Goal: Task Accomplishment & Management: Use online tool/utility

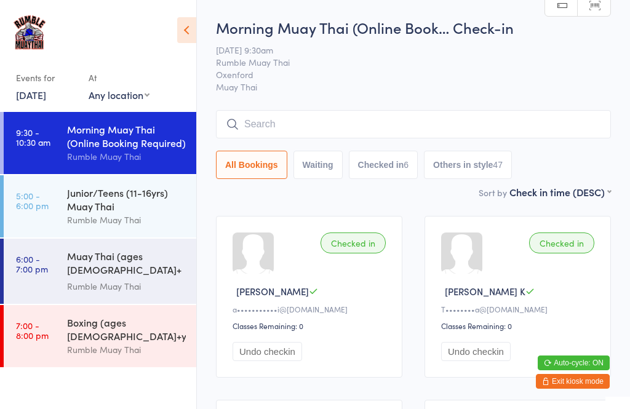
click at [134, 213] on div "Junior/Teens (11-16yrs) Muay Thai" at bounding box center [126, 199] width 119 height 27
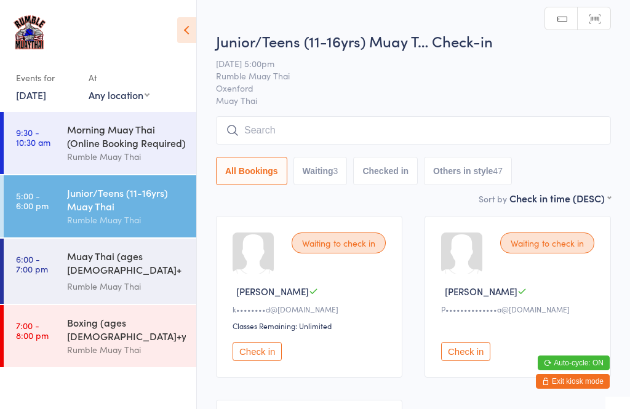
click at [308, 138] on input "search" at bounding box center [413, 130] width 395 height 28
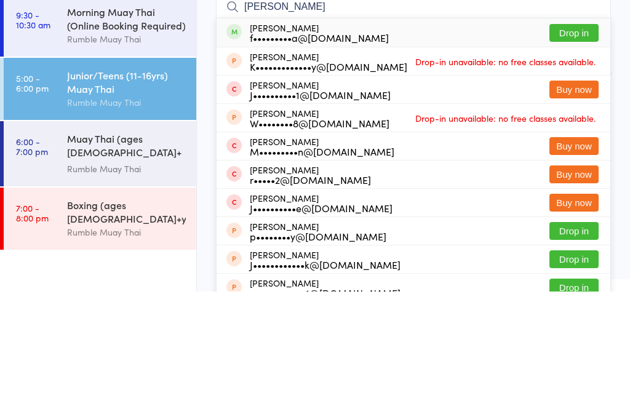
type input "[PERSON_NAME]"
click at [579, 142] on button "Drop in" at bounding box center [574, 151] width 49 height 18
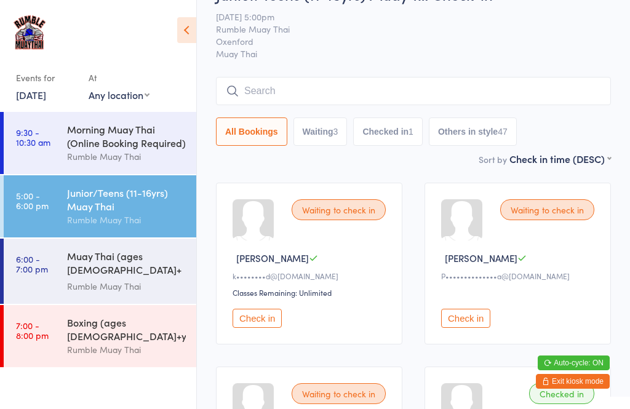
scroll to position [33, 0]
click at [465, 91] on input "search" at bounding box center [413, 92] width 395 height 28
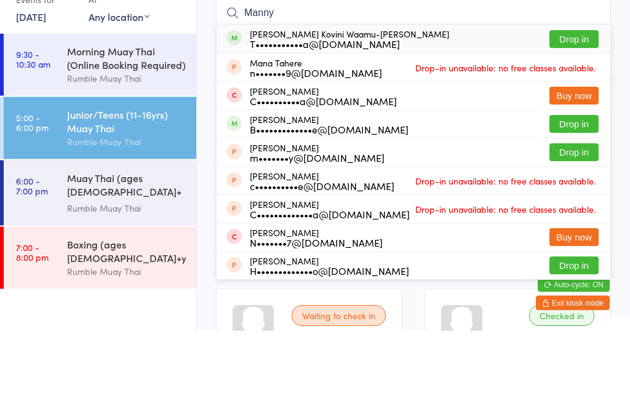
type input "Manny"
click at [572, 109] on button "Drop in" at bounding box center [574, 118] width 49 height 18
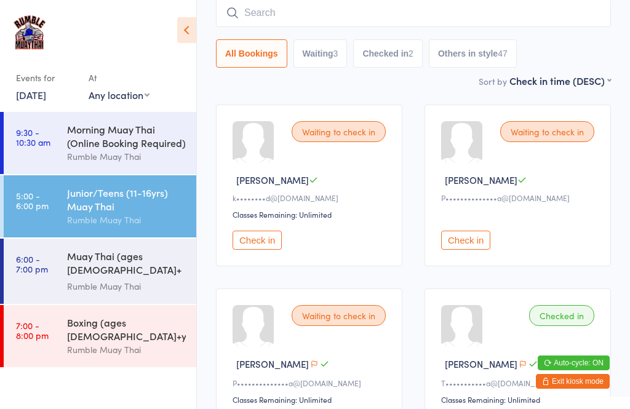
click at [484, 23] on input "search" at bounding box center [413, 13] width 395 height 28
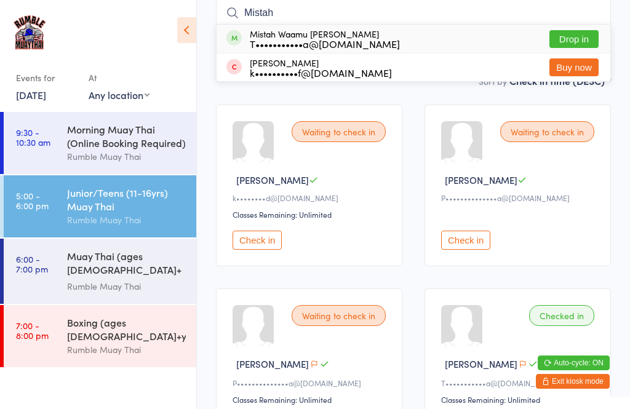
type input "Mistah"
click at [585, 47] on button "Drop in" at bounding box center [574, 39] width 49 height 18
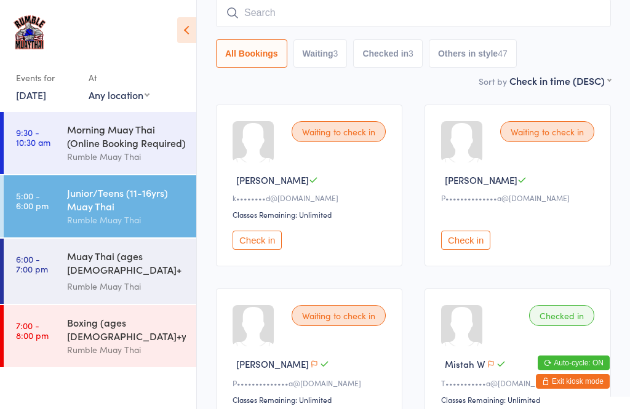
click at [294, 27] on input "search" at bounding box center [413, 13] width 395 height 28
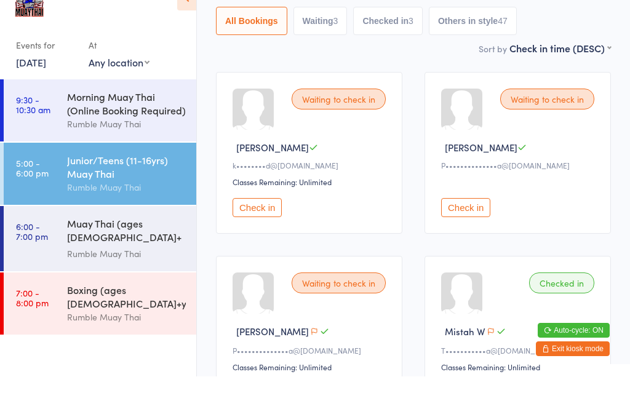
scroll to position [27, 0]
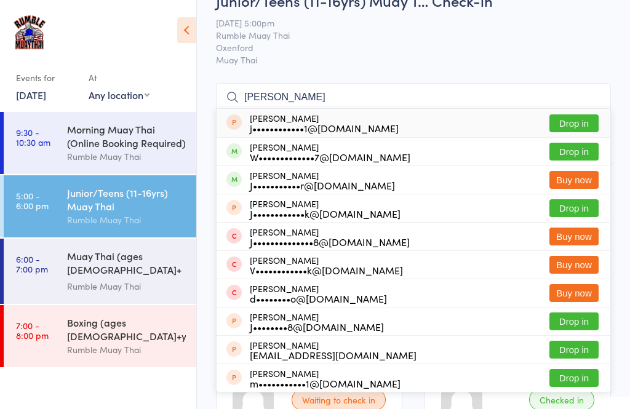
type input "[PERSON_NAME]"
click at [569, 153] on button "Drop in" at bounding box center [574, 152] width 49 height 18
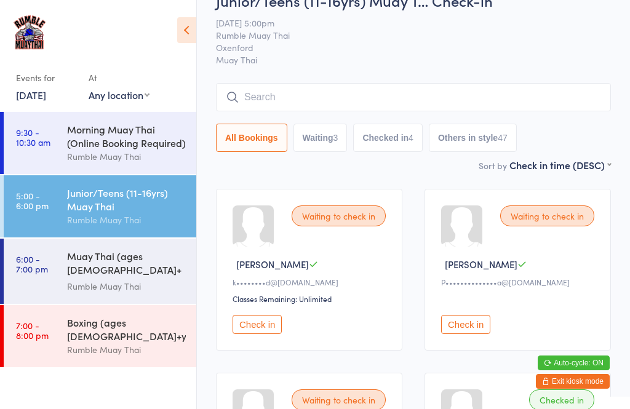
click at [299, 91] on input "search" at bounding box center [413, 97] width 395 height 28
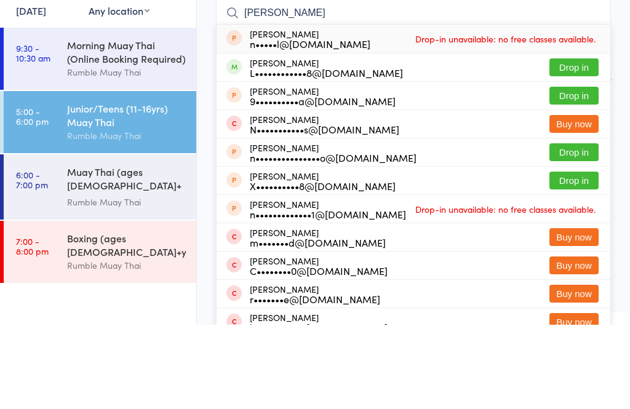
type input "[PERSON_NAME]"
click at [315, 142] on div "[PERSON_NAME] L••••••••••••8@[DOMAIN_NAME]" at bounding box center [326, 152] width 153 height 20
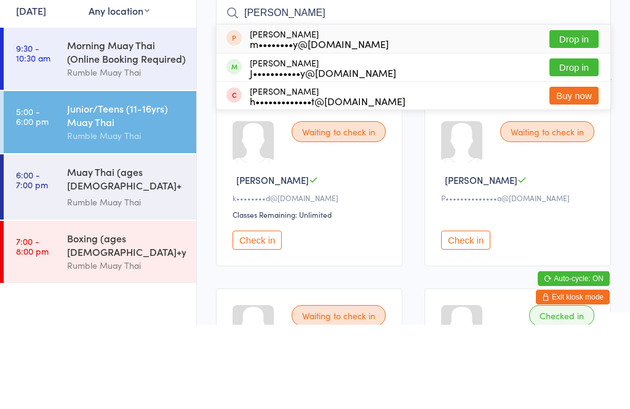
type input "[PERSON_NAME]"
click at [571, 143] on button "Drop in" at bounding box center [574, 152] width 49 height 18
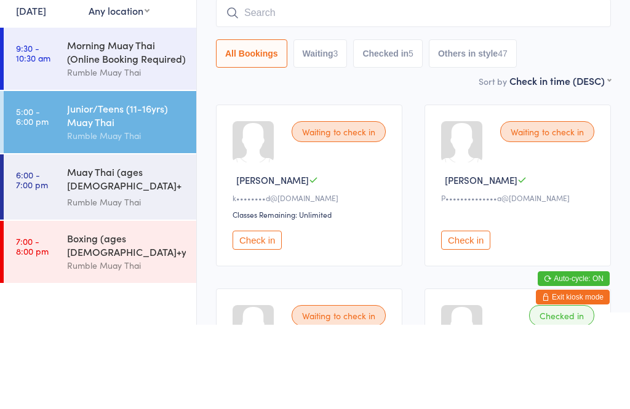
scroll to position [111, 0]
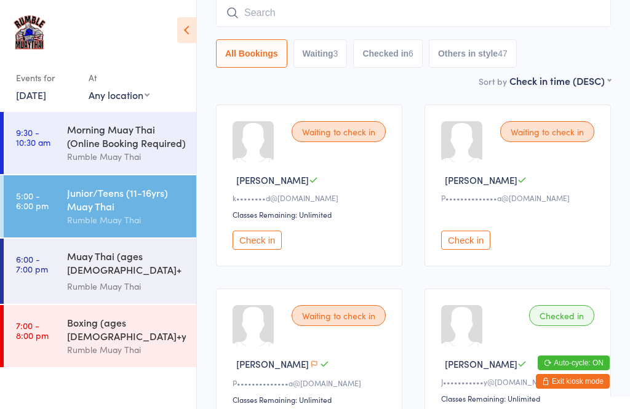
click at [260, 27] on input "search" at bounding box center [413, 13] width 395 height 28
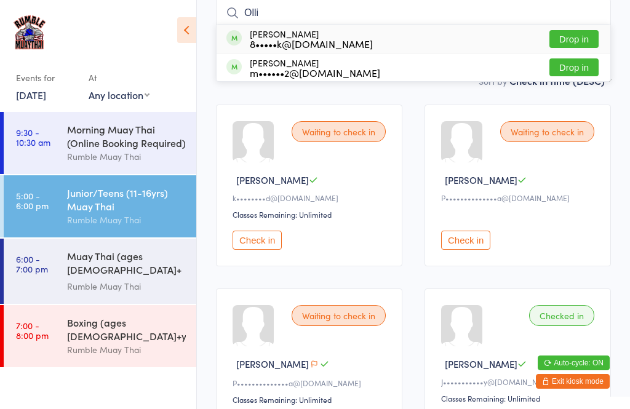
type input "Olli"
click at [577, 36] on button "Drop in" at bounding box center [574, 39] width 49 height 18
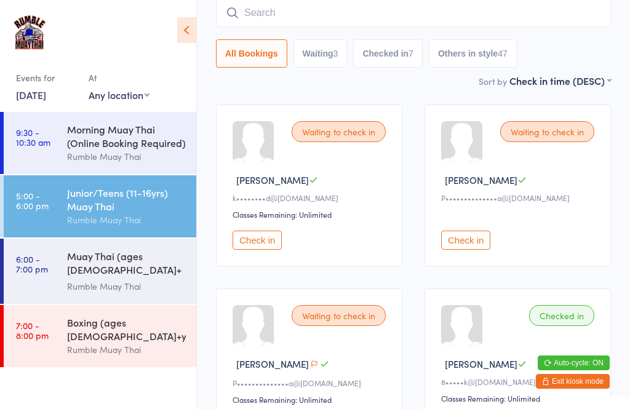
click at [451, 16] on input "search" at bounding box center [413, 13] width 395 height 28
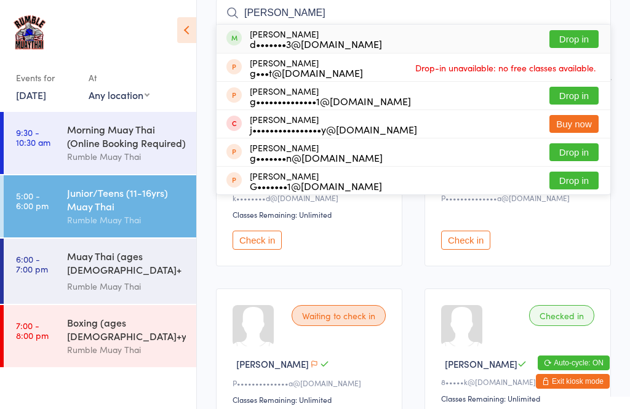
type input "[PERSON_NAME]"
click at [577, 41] on button "Drop in" at bounding box center [574, 39] width 49 height 18
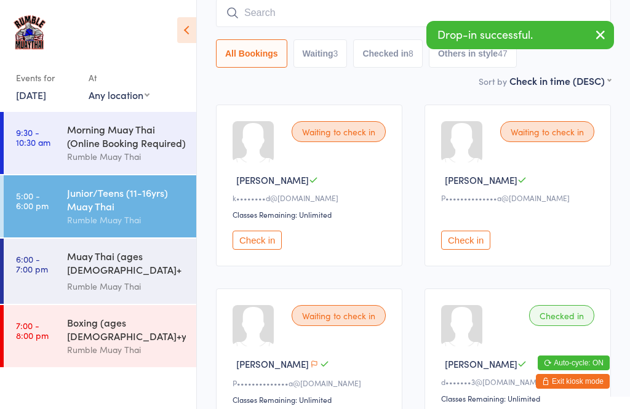
click at [308, 20] on input "search" at bounding box center [413, 13] width 395 height 28
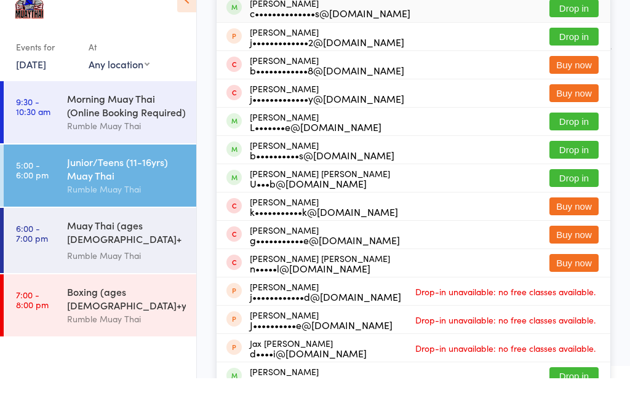
type input "[PERSON_NAME]"
click at [585, 143] on button "Drop in" at bounding box center [574, 152] width 49 height 18
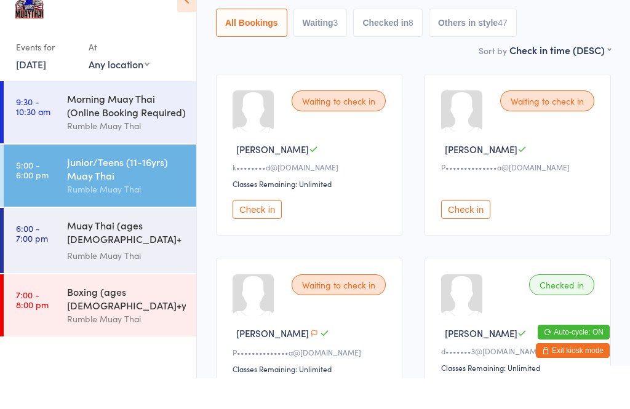
scroll to position [142, 0]
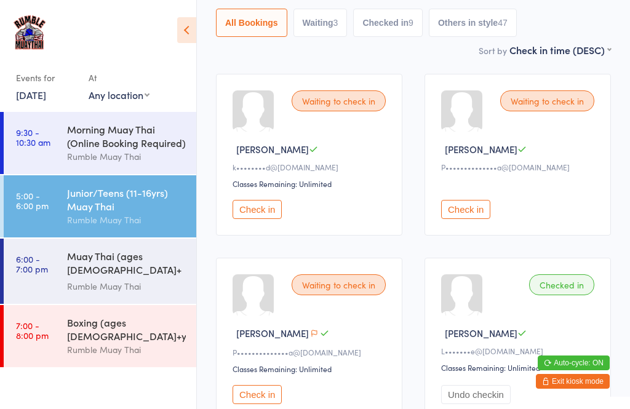
click at [246, 219] on button "Check in" at bounding box center [257, 209] width 49 height 19
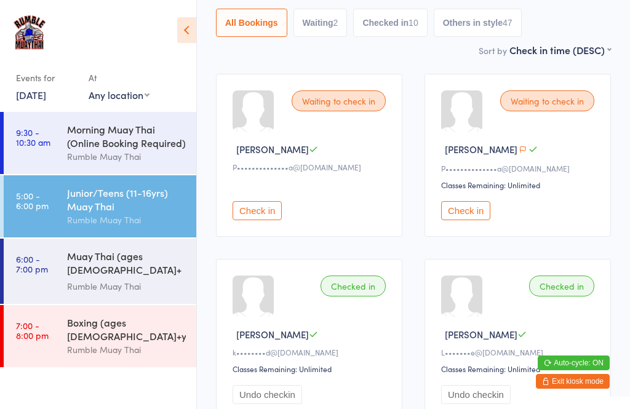
click at [153, 209] on div "Junior/Teens (11-16yrs) Muay Thai" at bounding box center [126, 199] width 119 height 27
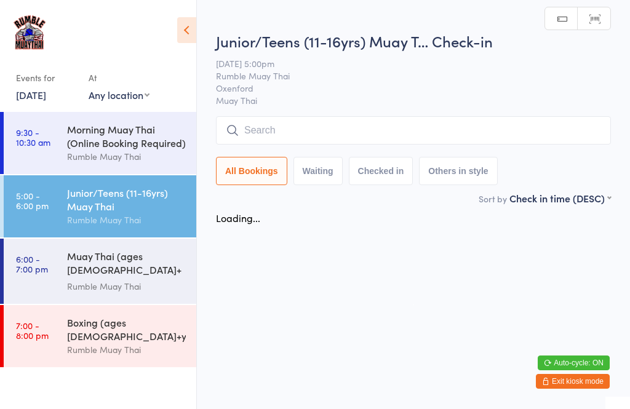
scroll to position [0, 0]
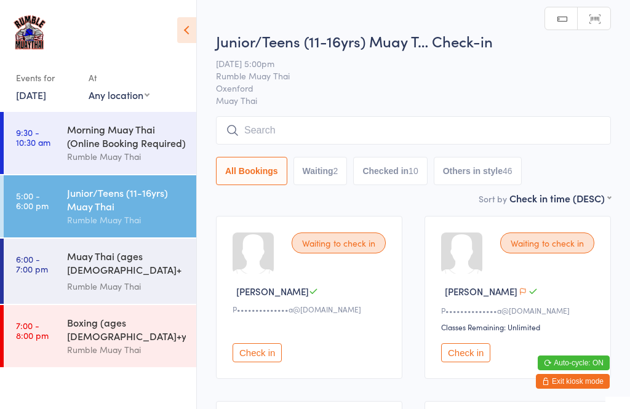
click at [529, 145] on input "search" at bounding box center [413, 130] width 395 height 28
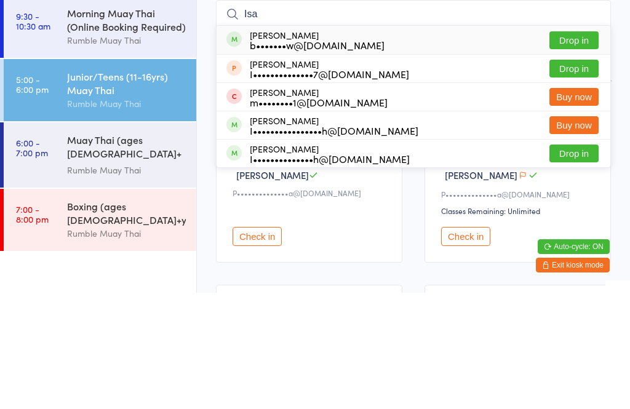
type input "Isa"
click at [577, 148] on button "Drop in" at bounding box center [574, 157] width 49 height 18
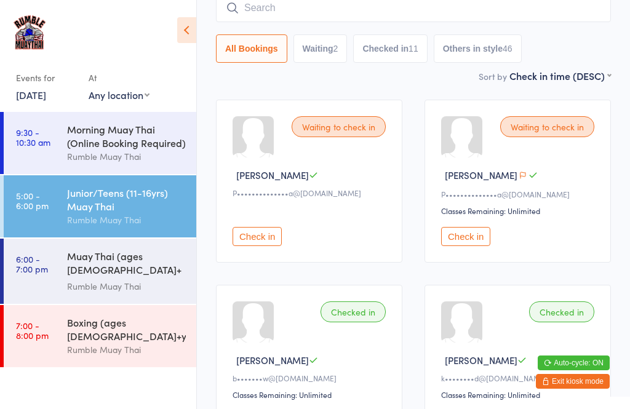
click at [455, 3] on input "search" at bounding box center [413, 8] width 395 height 28
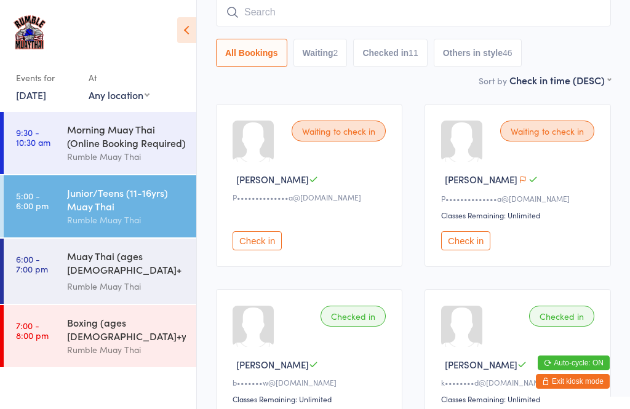
scroll to position [111, 0]
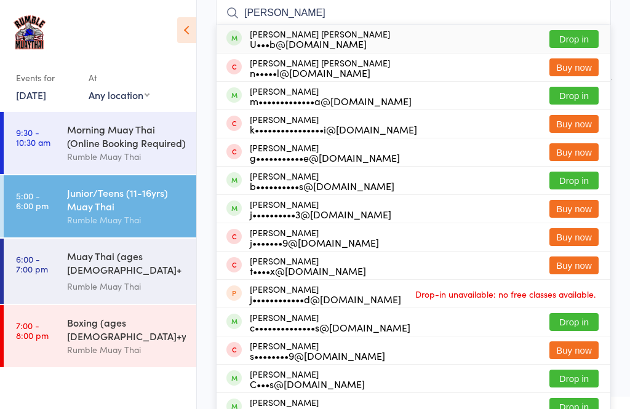
type input "[PERSON_NAME]"
click at [585, 38] on button "Drop in" at bounding box center [574, 39] width 49 height 18
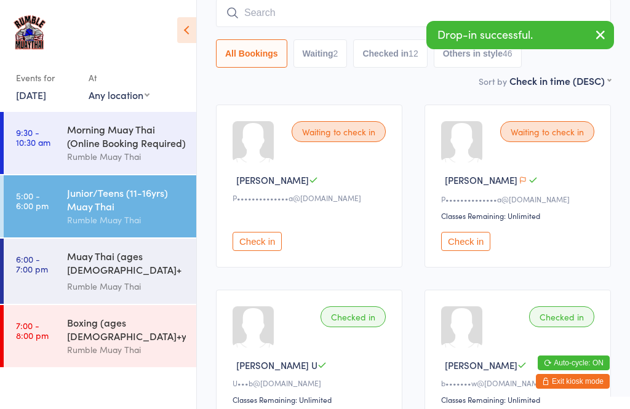
click at [314, 20] on input "search" at bounding box center [413, 13] width 395 height 28
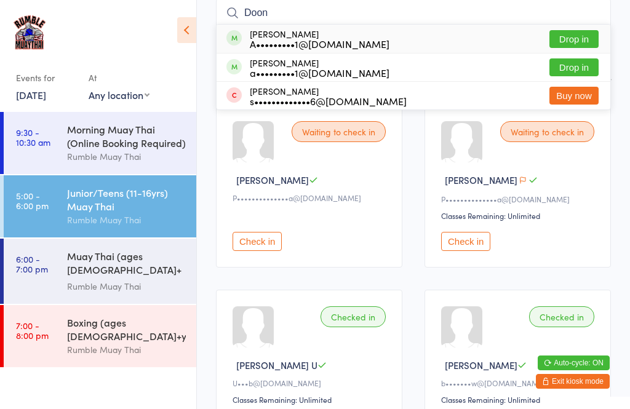
type input "Doon"
click at [575, 46] on button "Drop in" at bounding box center [574, 39] width 49 height 18
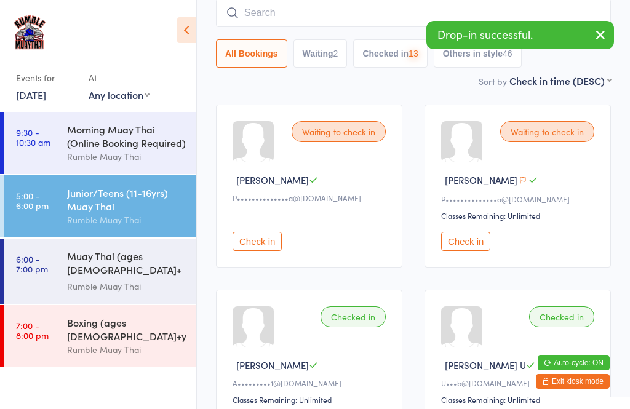
click at [337, 23] on input "search" at bounding box center [413, 13] width 395 height 28
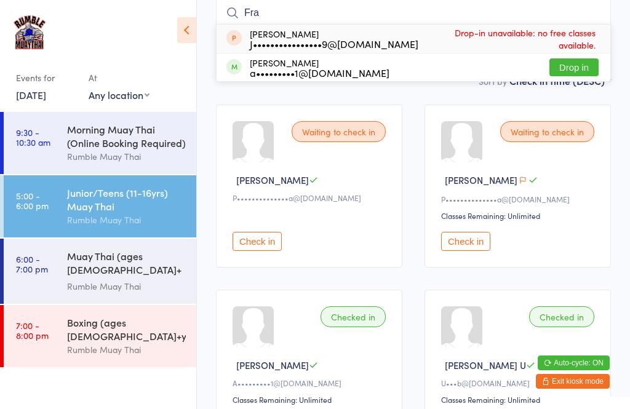
type input "Fra"
click at [569, 69] on button "Drop in" at bounding box center [574, 67] width 49 height 18
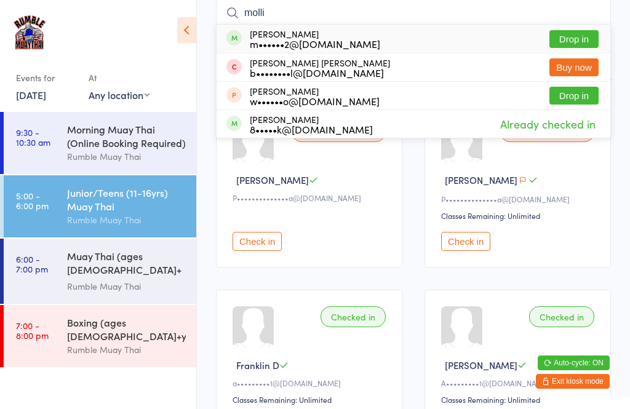
type input "molli"
click at [579, 43] on button "Drop in" at bounding box center [574, 39] width 49 height 18
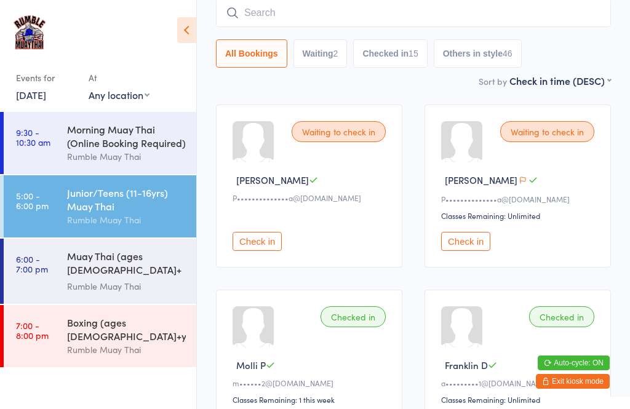
click at [554, 22] on input "search" at bounding box center [413, 13] width 395 height 28
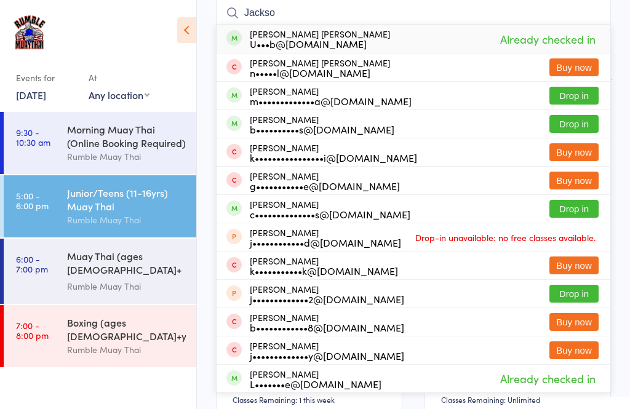
type input "Jackso"
click at [580, 98] on button "Drop in" at bounding box center [574, 96] width 49 height 18
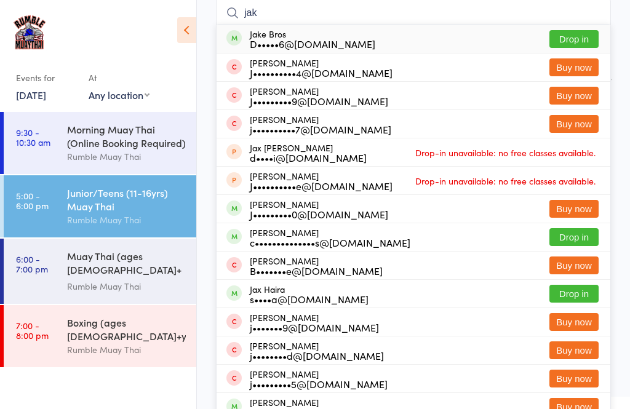
type input "jak"
click at [572, 32] on button "Drop in" at bounding box center [574, 39] width 49 height 18
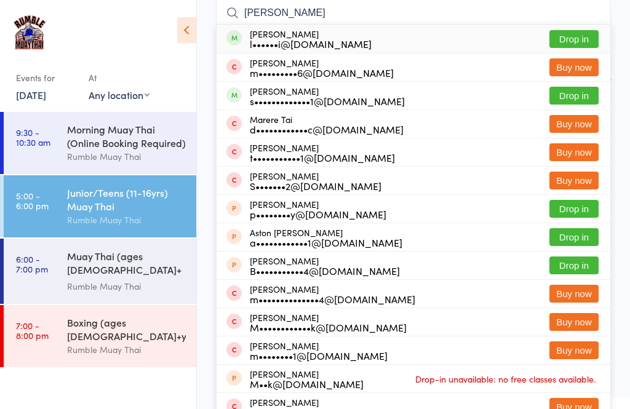
type input "[PERSON_NAME]"
click at [592, 33] on button "Drop in" at bounding box center [574, 39] width 49 height 18
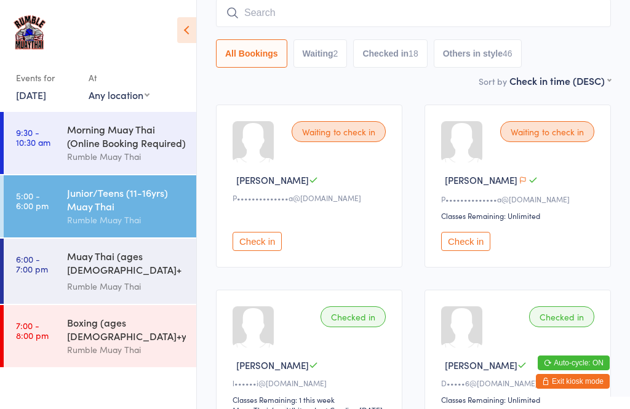
click at [570, 16] on input "search" at bounding box center [413, 13] width 395 height 28
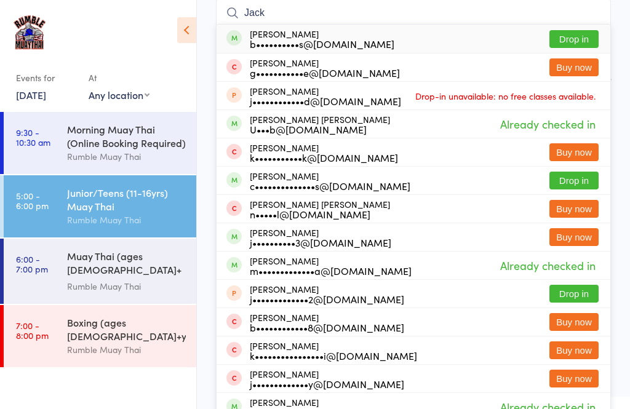
type input "Jack"
click at [585, 35] on button "Drop in" at bounding box center [574, 39] width 49 height 18
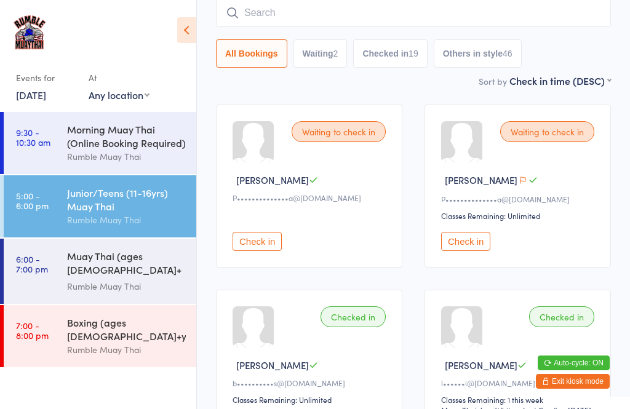
scroll to position [105, 0]
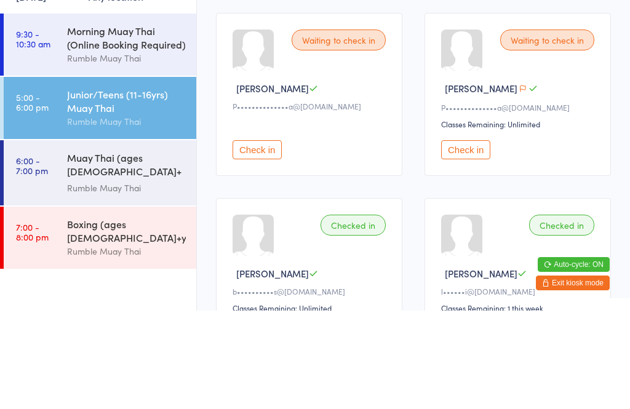
click at [257, 239] on button "Check in" at bounding box center [257, 248] width 49 height 19
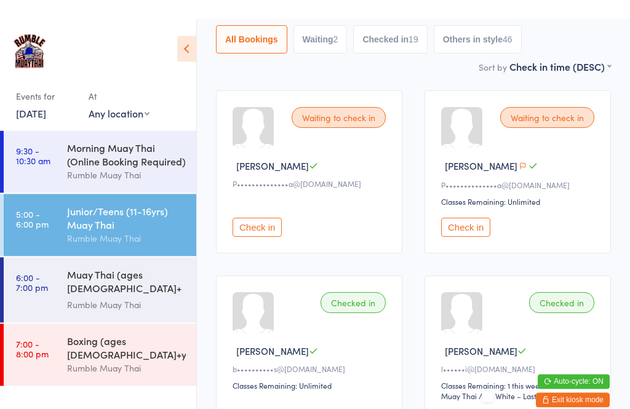
scroll to position [0, 0]
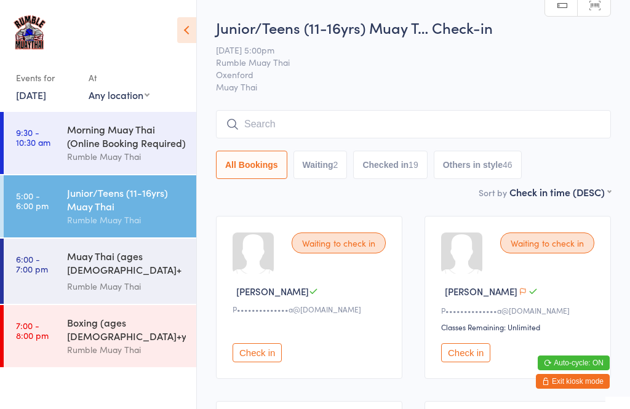
click at [380, 121] on input "search" at bounding box center [413, 124] width 395 height 28
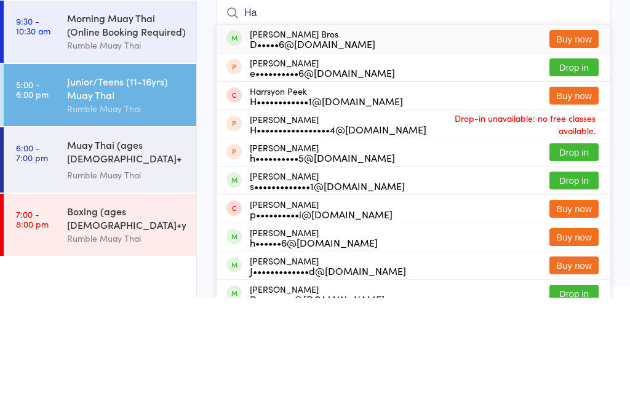
type input "H"
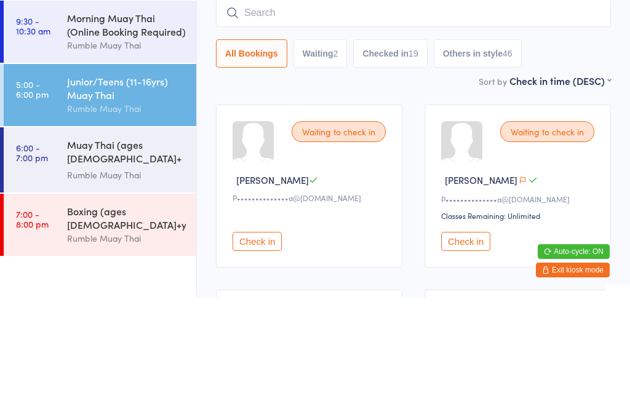
click at [134, 249] on div "Muay Thai (ages [DEMOGRAPHIC_DATA]+ yrs)" at bounding box center [126, 264] width 119 height 30
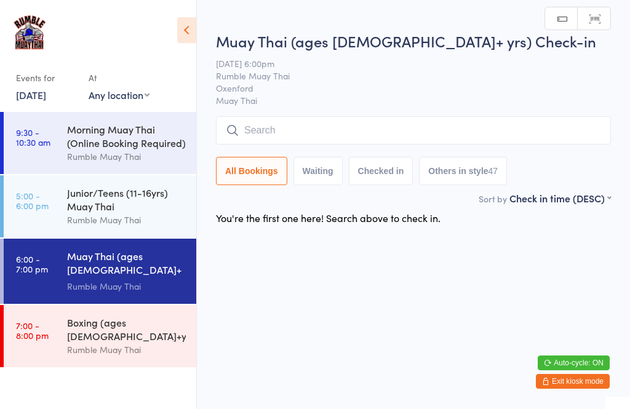
click at [396, 134] on input "search" at bounding box center [413, 130] width 395 height 28
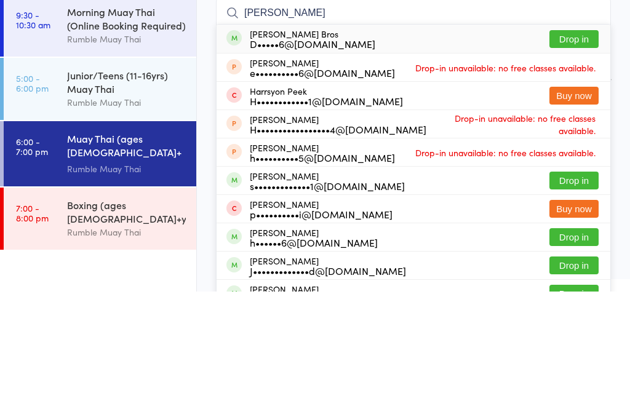
type input "[PERSON_NAME]"
click at [579, 148] on button "Drop in" at bounding box center [574, 157] width 49 height 18
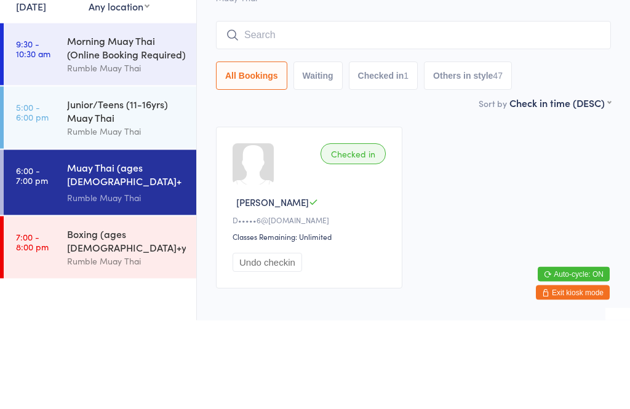
click at [142, 186] on div "Junior/Teens (11-16yrs) Muay Thai" at bounding box center [126, 199] width 119 height 27
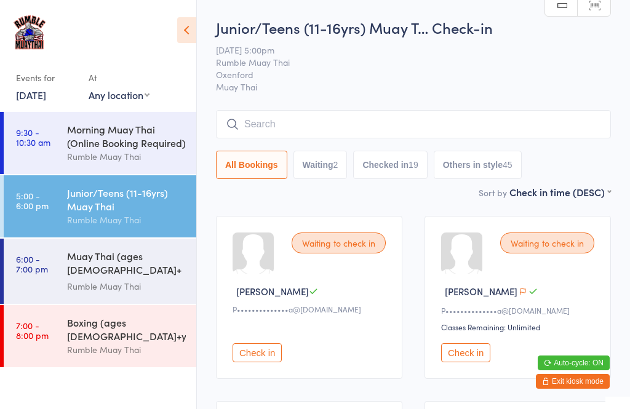
click at [526, 127] on input "search" at bounding box center [413, 124] width 395 height 28
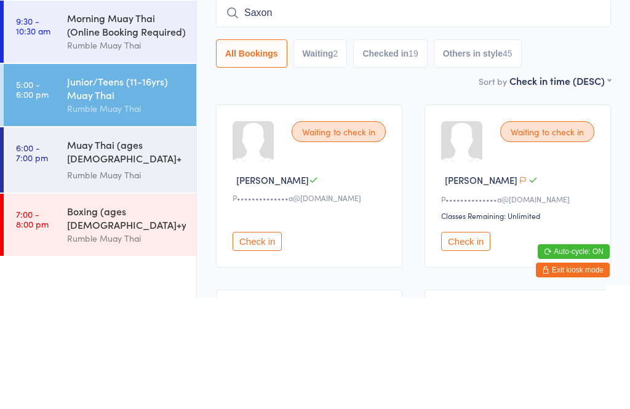
type input "Saxon"
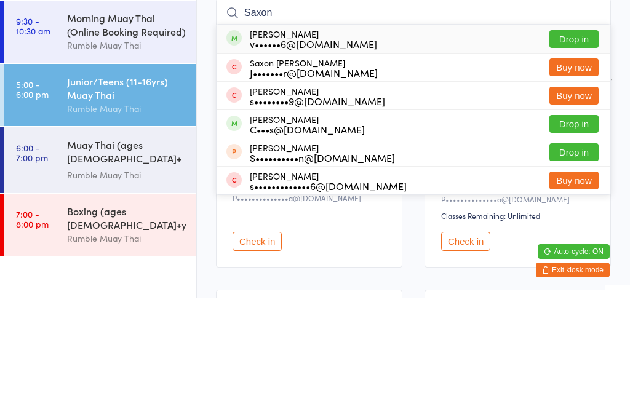
click at [581, 142] on button "Drop in" at bounding box center [574, 151] width 49 height 18
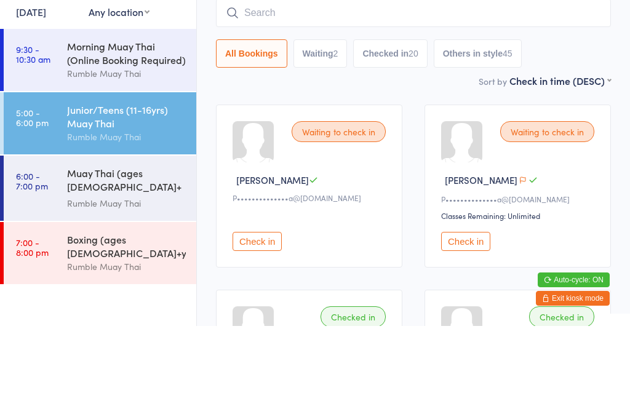
scroll to position [37, 0]
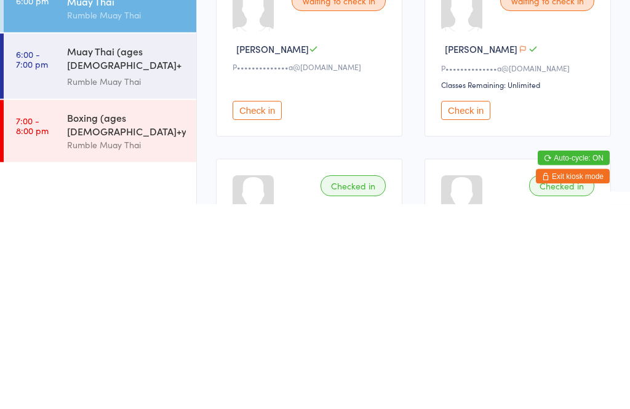
click at [271, 306] on button "Check in" at bounding box center [257, 315] width 49 height 19
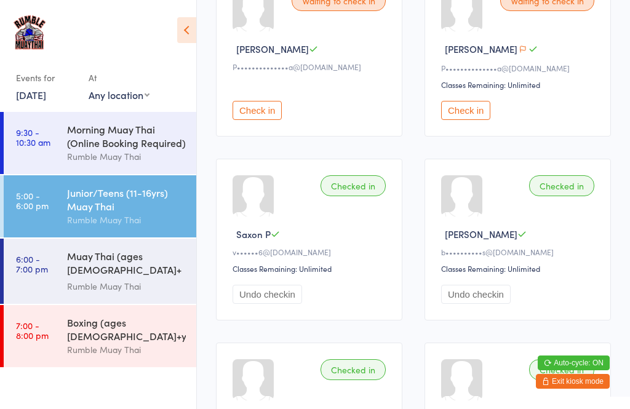
click at [260, 118] on button "Check in" at bounding box center [257, 110] width 49 height 19
click at [265, 120] on button "Check in" at bounding box center [257, 110] width 49 height 19
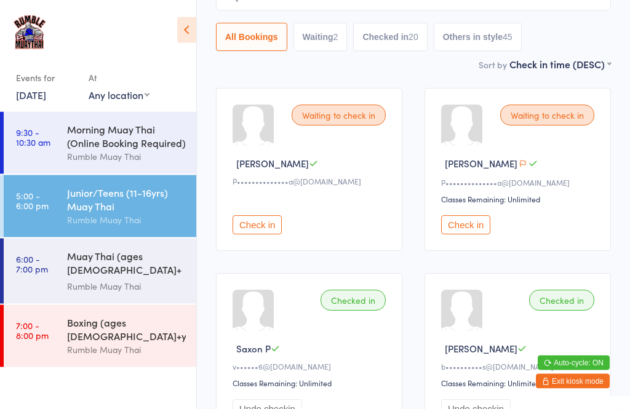
scroll to position [125, 0]
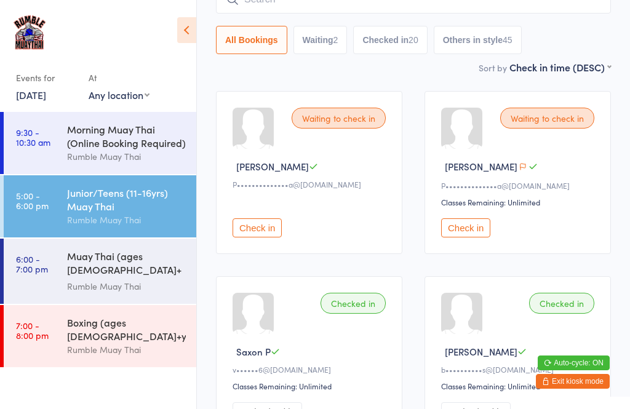
click at [343, 138] on div "Waiting to check in [PERSON_NAME] S P••••••••••••••a@[DOMAIN_NAME] Check in" at bounding box center [309, 172] width 186 height 163
click at [353, 129] on div "Waiting to check in" at bounding box center [339, 118] width 94 height 21
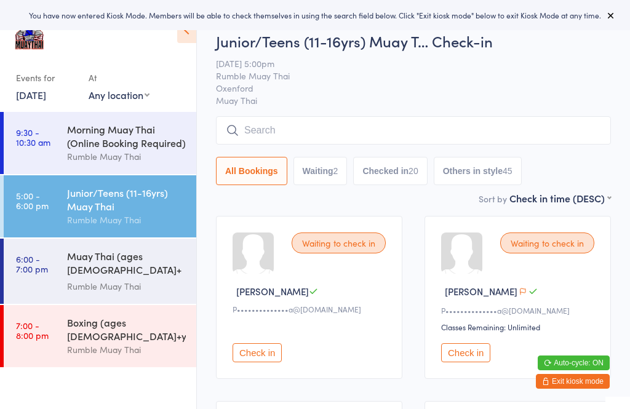
click at [270, 361] on button "Check in" at bounding box center [257, 352] width 49 height 19
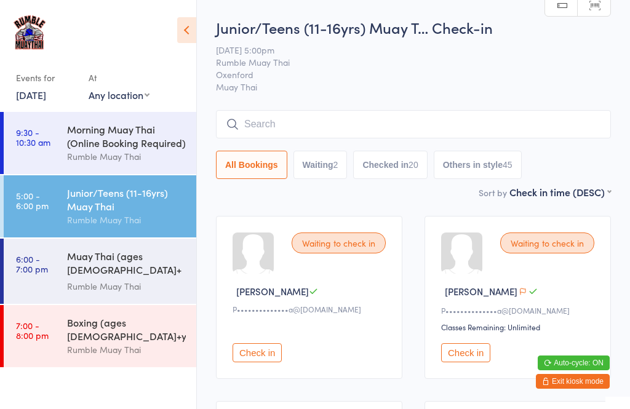
click at [450, 111] on input "search" at bounding box center [413, 124] width 395 height 28
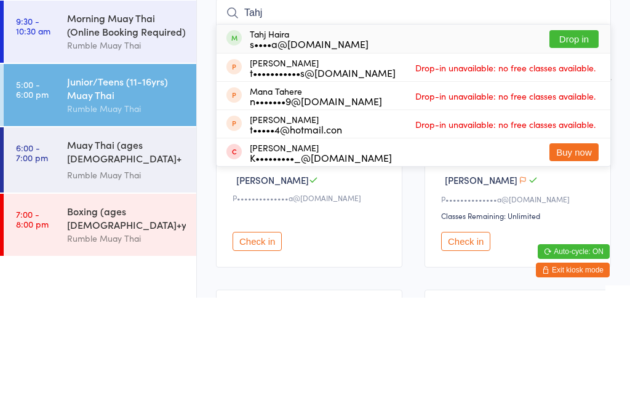
type input "Tahj"
click at [574, 142] on button "Drop in" at bounding box center [574, 151] width 49 height 18
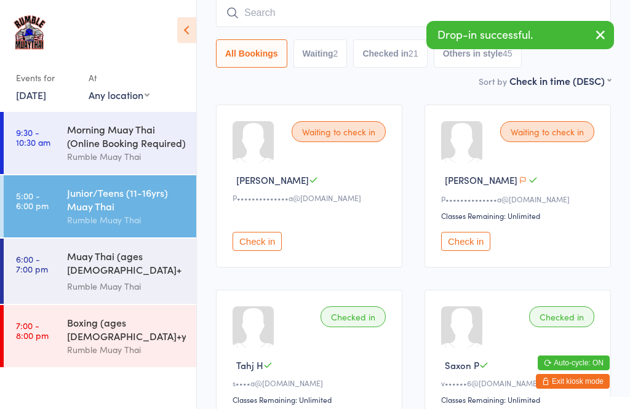
click at [390, 27] on input "search" at bounding box center [413, 13] width 395 height 28
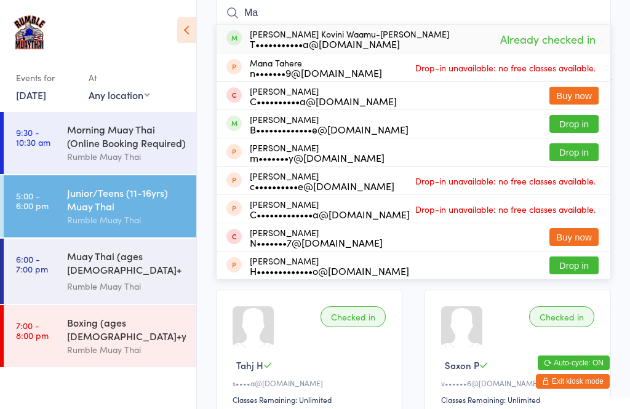
type input "M"
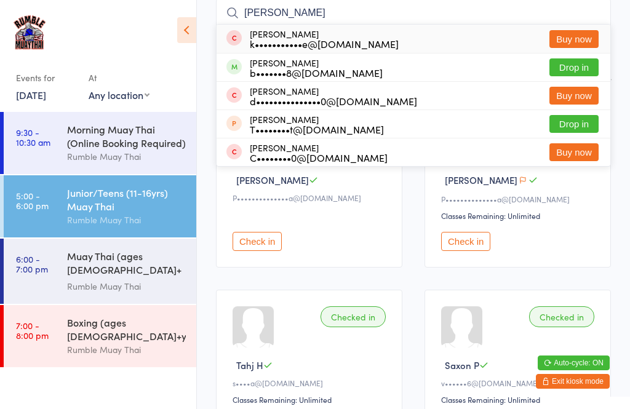
type input "Byron"
click at [581, 65] on button "Drop in" at bounding box center [574, 67] width 49 height 18
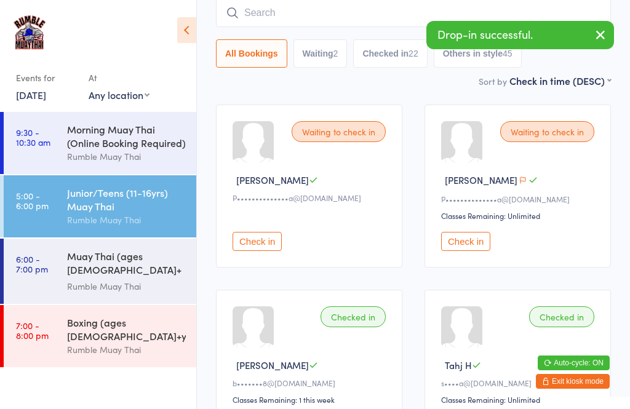
click at [279, 13] on input "search" at bounding box center [413, 13] width 395 height 28
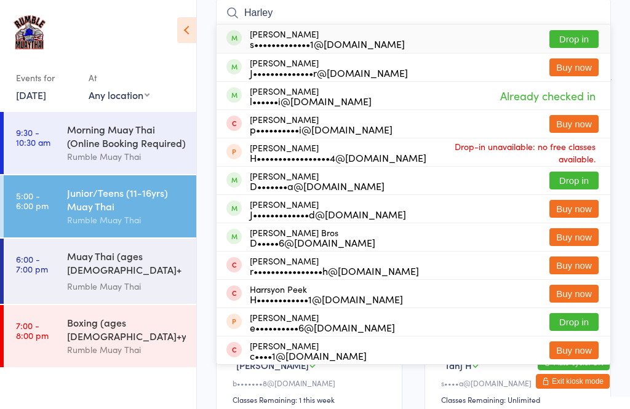
type input "Harley"
click at [574, 39] on button "Drop in" at bounding box center [574, 39] width 49 height 18
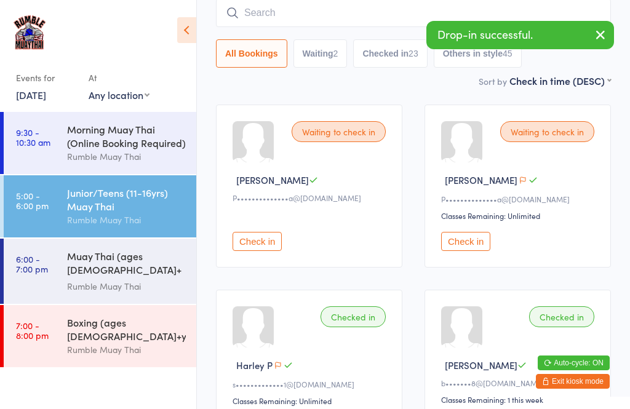
click at [394, 27] on input "search" at bounding box center [413, 13] width 395 height 28
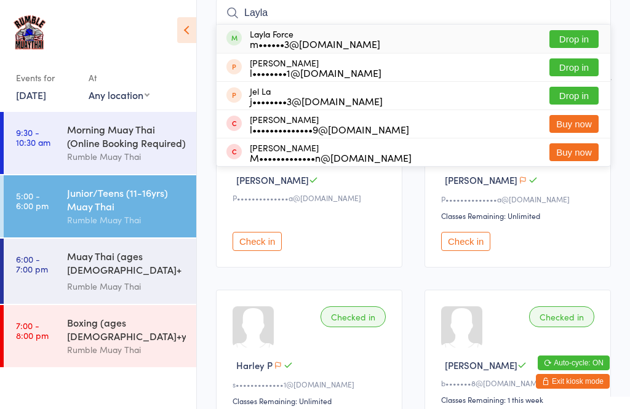
click at [587, 23] on input "Layla" at bounding box center [413, 13] width 395 height 28
type input "Layla"
click at [561, 46] on button "Drop in" at bounding box center [574, 39] width 49 height 18
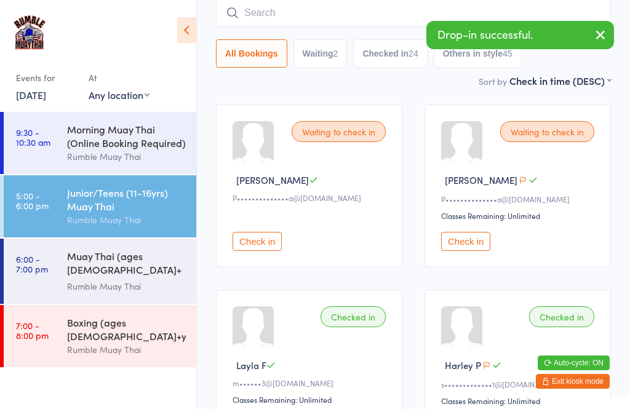
click at [287, 41] on button "All Bookings" at bounding box center [251, 53] width 71 height 28
click at [310, 26] on input "search" at bounding box center [413, 13] width 395 height 28
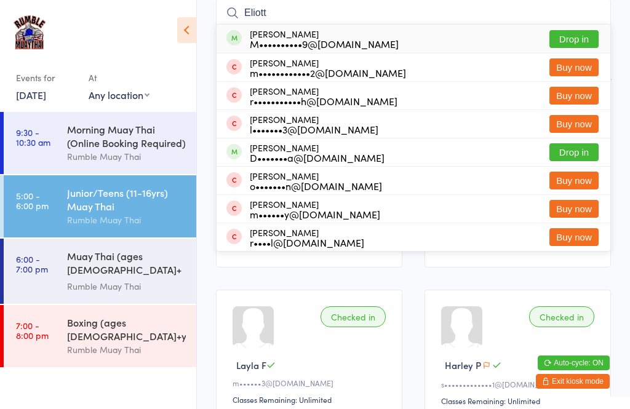
type input "Eliott"
click at [565, 42] on button "Drop in" at bounding box center [574, 39] width 49 height 18
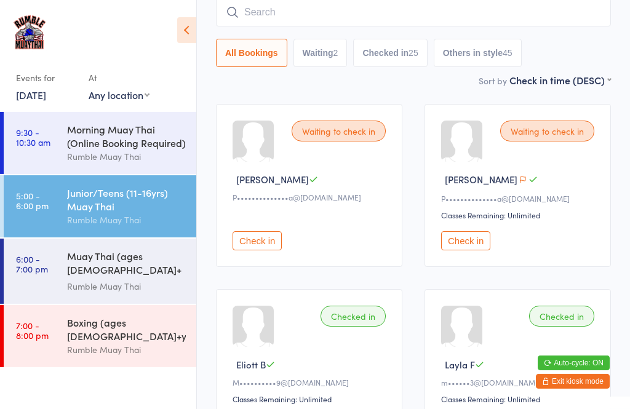
scroll to position [116, 0]
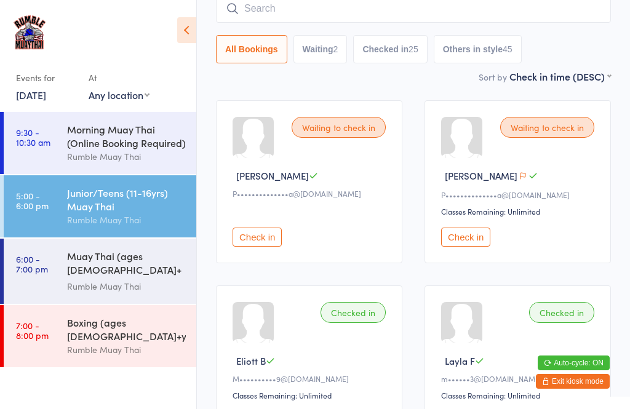
click at [255, 245] on button "Check in" at bounding box center [257, 237] width 49 height 19
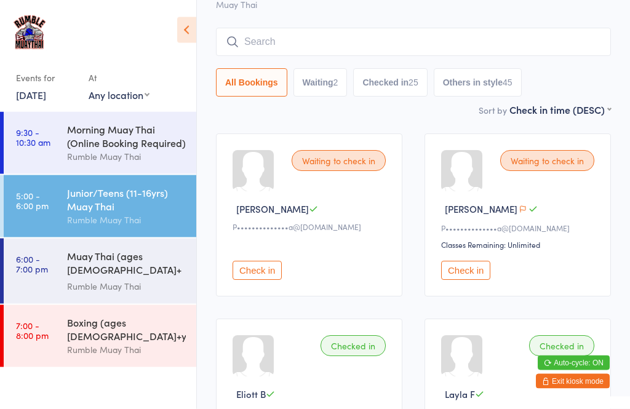
scroll to position [0, 0]
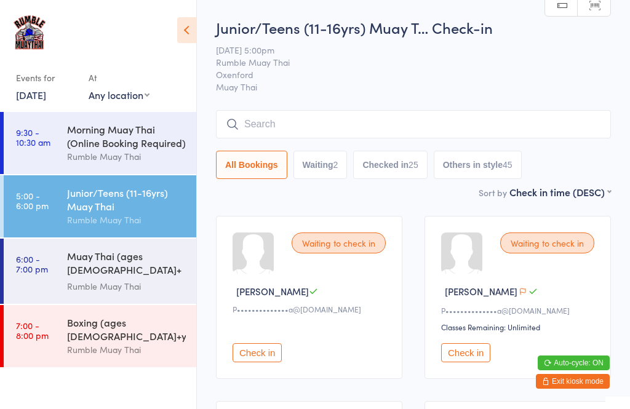
click at [257, 362] on button "Check in" at bounding box center [257, 352] width 49 height 19
click at [259, 362] on button "Check in" at bounding box center [257, 352] width 49 height 19
click at [259, 361] on button "Check in" at bounding box center [257, 352] width 49 height 19
click at [264, 362] on button "Check in" at bounding box center [257, 352] width 49 height 19
click at [122, 279] on div "Rumble Muay Thai" at bounding box center [126, 286] width 119 height 14
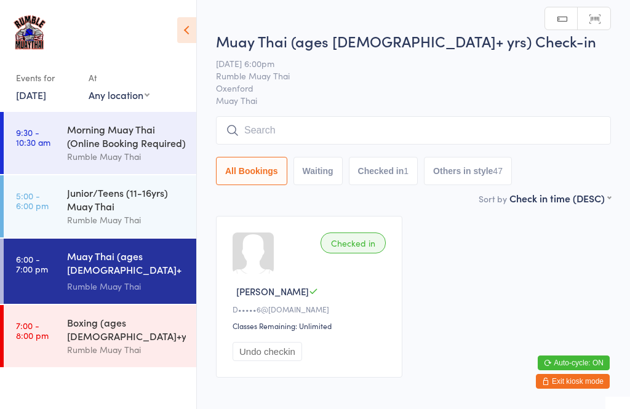
click at [110, 204] on div "Junior/Teens (11-16yrs) Muay Thai" at bounding box center [126, 199] width 119 height 27
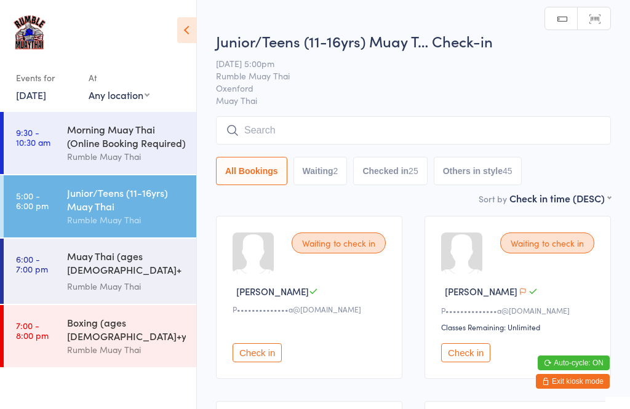
click at [260, 359] on button "Check in" at bounding box center [257, 352] width 49 height 19
click at [135, 279] on div "Rumble Muay Thai" at bounding box center [126, 286] width 119 height 14
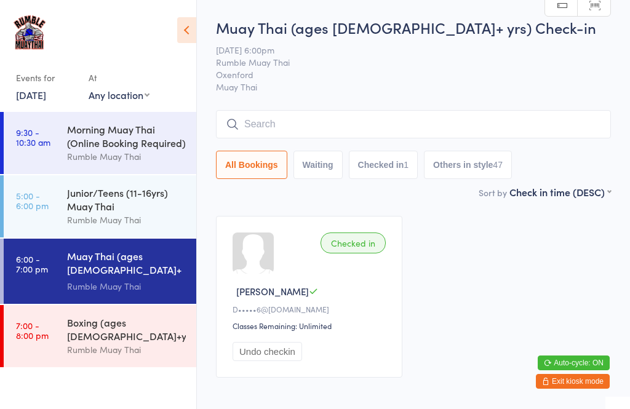
click at [466, 127] on input "search" at bounding box center [413, 124] width 395 height 28
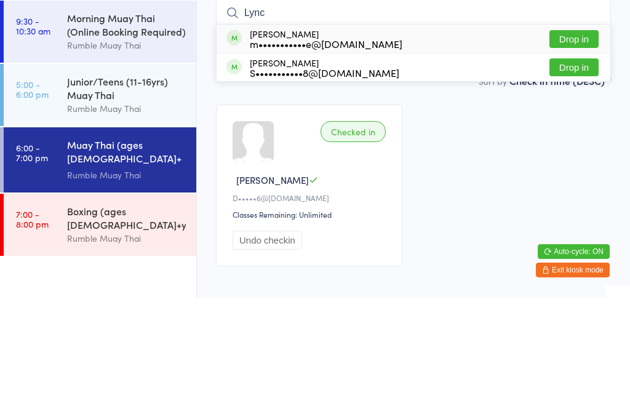
type input "Lync"
click at [580, 170] on button "Drop in" at bounding box center [574, 179] width 49 height 18
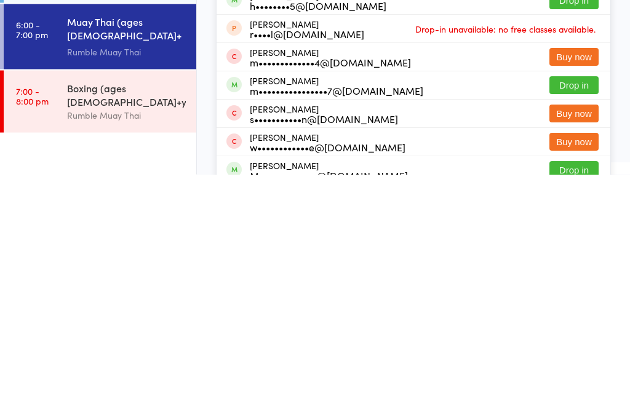
type input "michael"
click at [575, 311] on button "Drop in" at bounding box center [574, 320] width 49 height 18
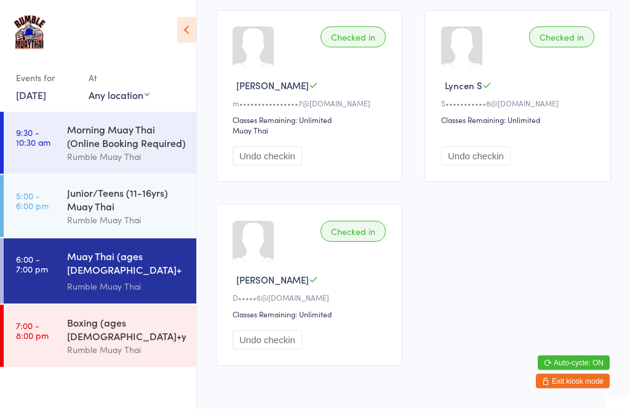
scroll to position [204, 0]
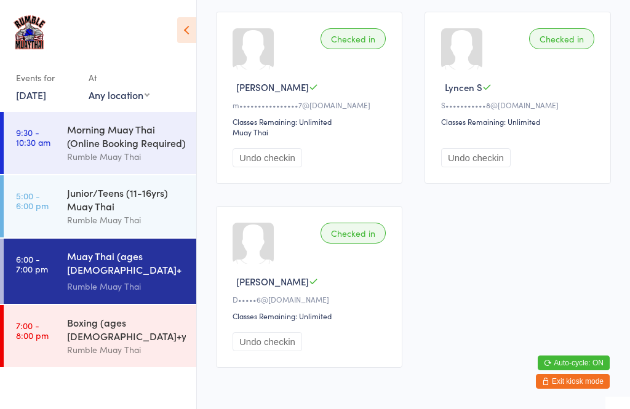
click at [120, 202] on div "Junior/Teens (11-16yrs) Muay Thai" at bounding box center [126, 199] width 119 height 27
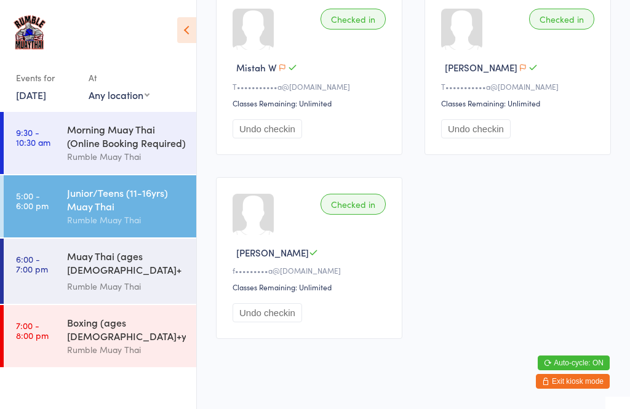
scroll to position [2456, 0]
click at [519, 73] on icon "button" at bounding box center [522, 68] width 7 height 7
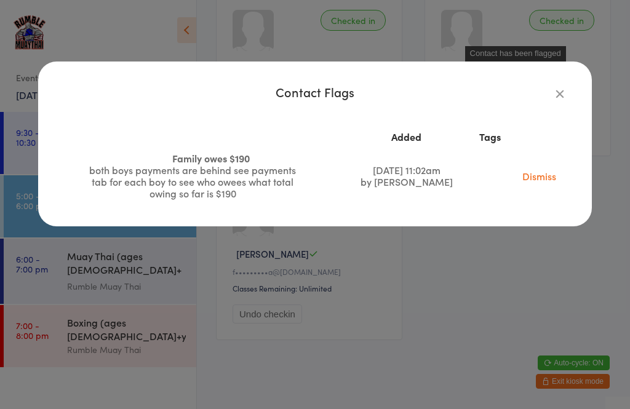
click at [550, 79] on div "Contact Flags Added Tags Family owes $190 both boys payments are behind see pay…" at bounding box center [315, 144] width 554 height 165
click at [553, 90] on icon "button" at bounding box center [560, 94] width 14 height 14
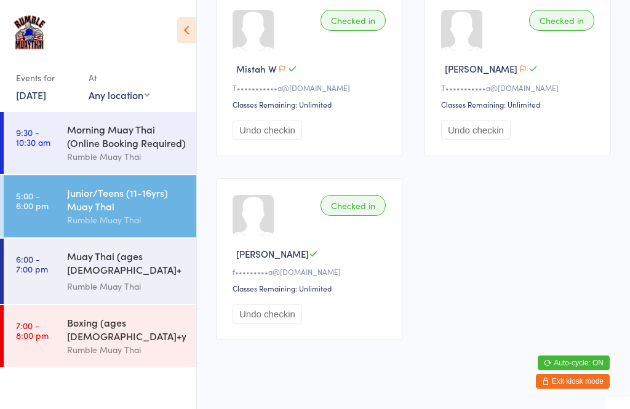
click at [279, 73] on icon "button" at bounding box center [282, 68] width 7 height 7
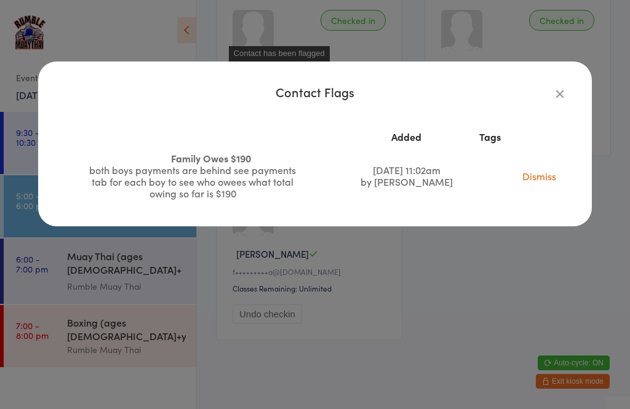
click at [553, 88] on button "button" at bounding box center [560, 93] width 15 height 15
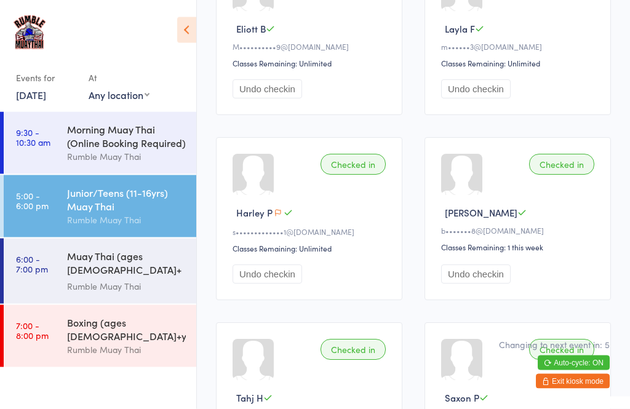
scroll to position [448, 0]
click at [276, 217] on icon "button" at bounding box center [277, 212] width 7 height 7
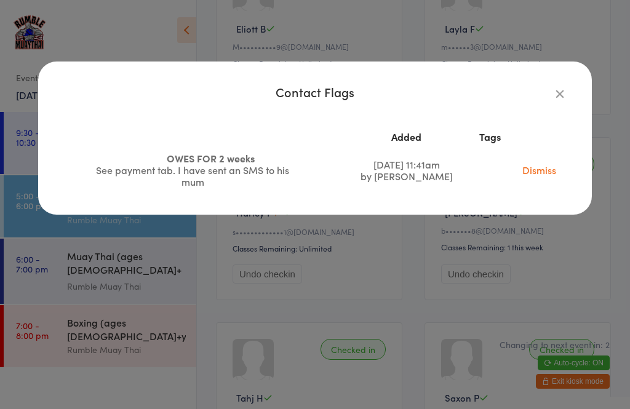
click at [586, 240] on div "Contact Flags Added Tags OWES FOR 2 weeks See payment tab. I have sent an SMS t…" at bounding box center [315, 204] width 630 height 409
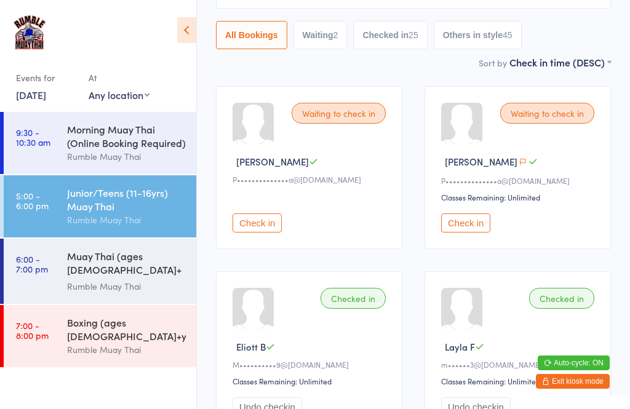
scroll to position [116, 0]
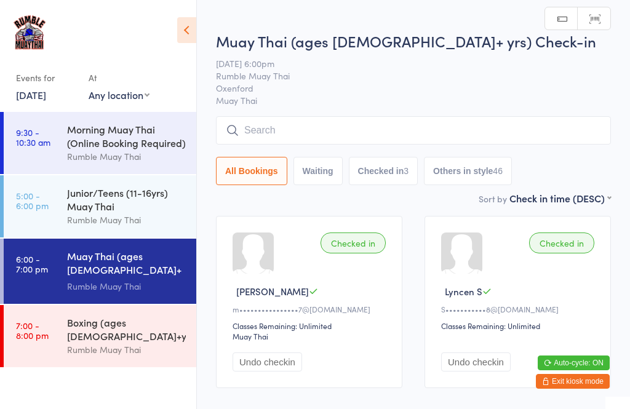
click at [148, 213] on div "Junior/Teens (11-16yrs) Muay Thai" at bounding box center [126, 199] width 119 height 27
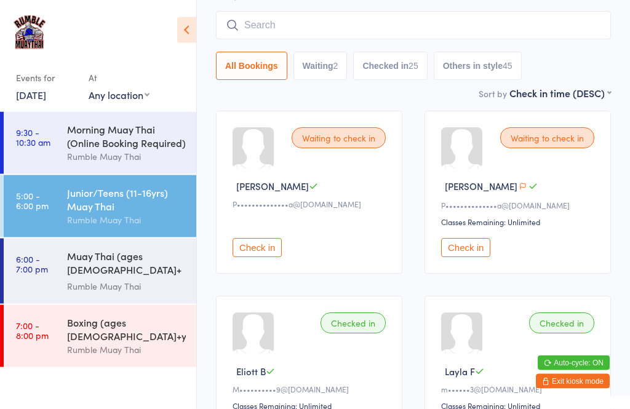
scroll to position [105, 0]
click at [519, 189] on icon "button" at bounding box center [522, 186] width 7 height 7
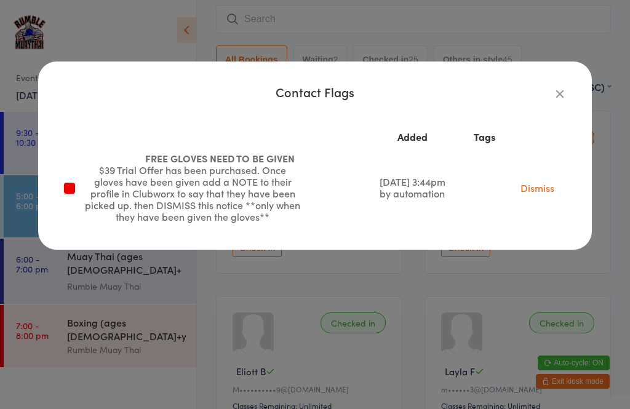
click at [553, 95] on icon "button" at bounding box center [560, 94] width 14 height 14
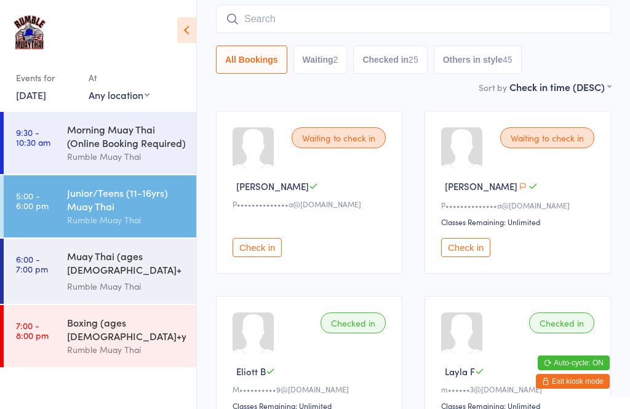
click at [271, 250] on button "Check in" at bounding box center [257, 247] width 49 height 19
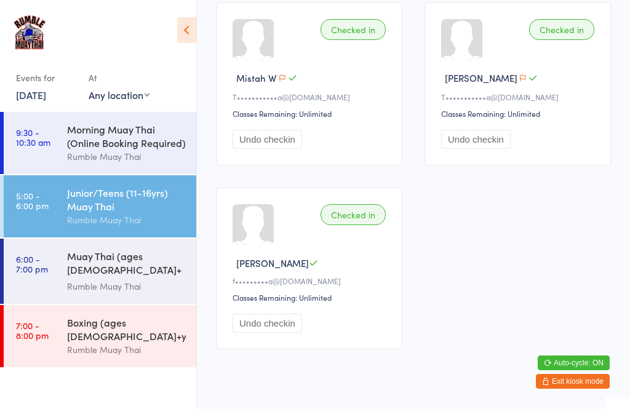
scroll to position [2442, 0]
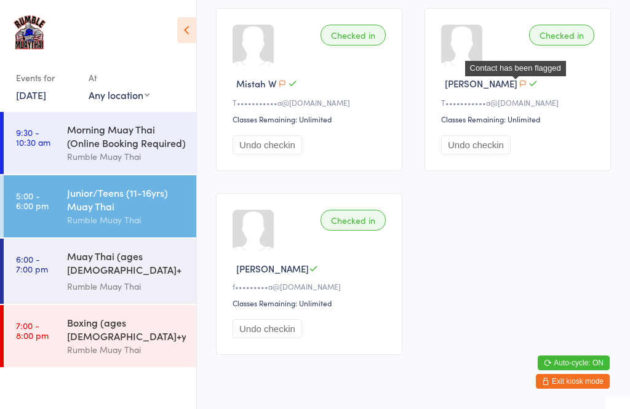
click at [519, 87] on icon "button" at bounding box center [522, 83] width 7 height 7
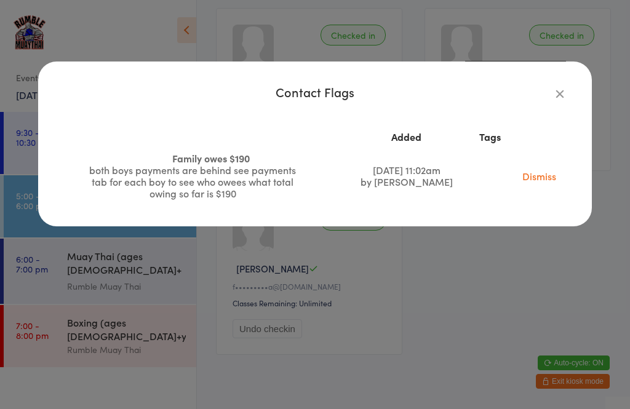
click at [553, 89] on icon "button" at bounding box center [560, 94] width 14 height 14
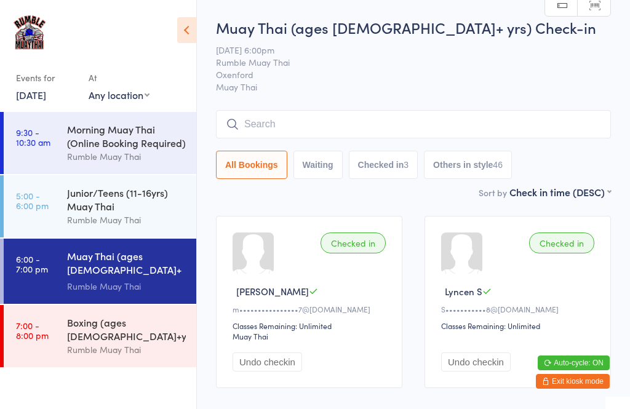
click at [342, 130] on input "search" at bounding box center [413, 124] width 395 height 28
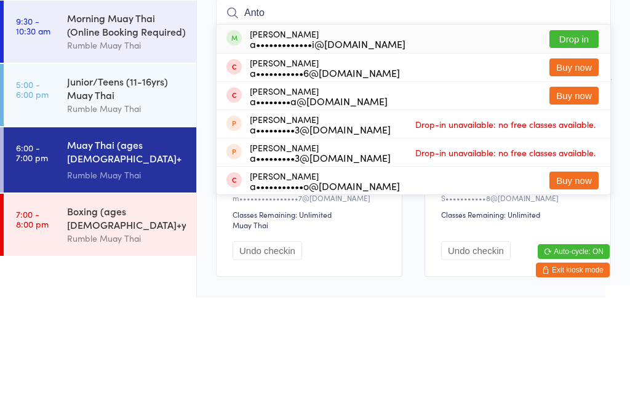
type input "Anto"
click at [574, 142] on button "Drop in" at bounding box center [574, 151] width 49 height 18
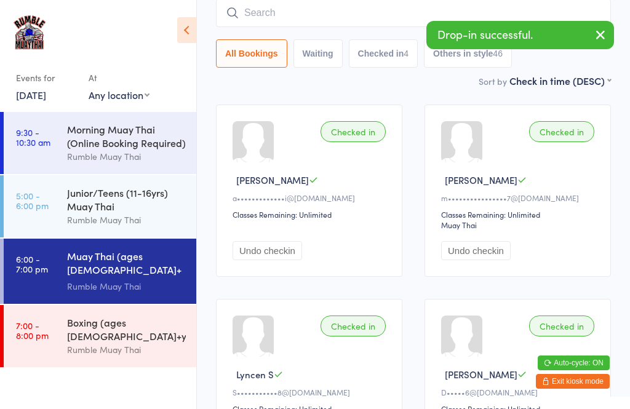
click at [363, 22] on input "search" at bounding box center [413, 13] width 395 height 28
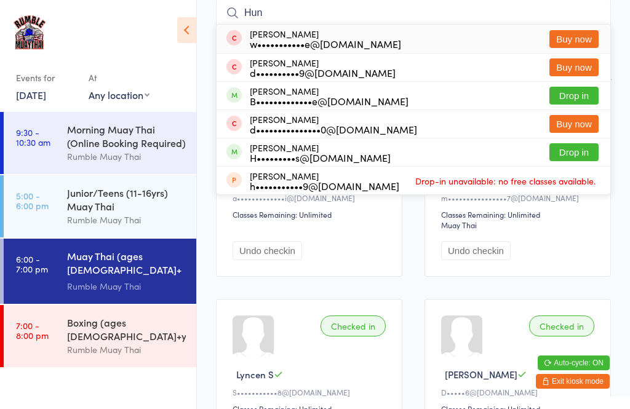
type input "Hun"
click at [573, 151] on button "Drop in" at bounding box center [574, 152] width 49 height 18
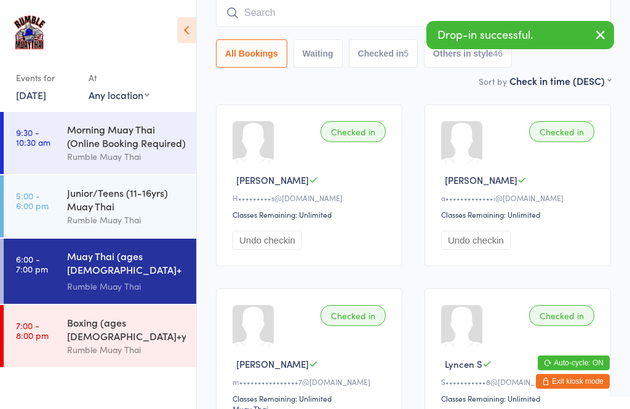
click at [130, 279] on div "Rumble Muay Thai" at bounding box center [126, 286] width 119 height 14
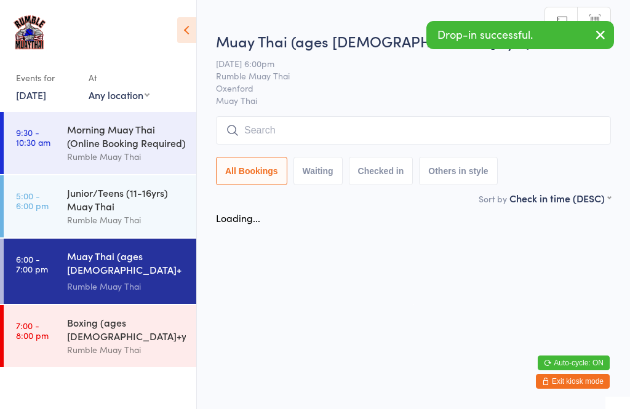
scroll to position [0, 0]
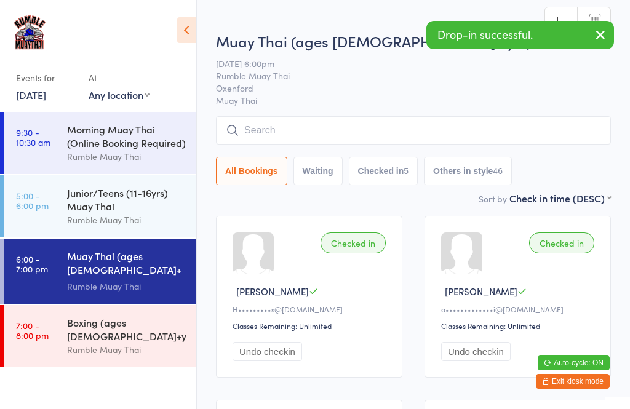
click at [319, 140] on input "search" at bounding box center [413, 130] width 395 height 28
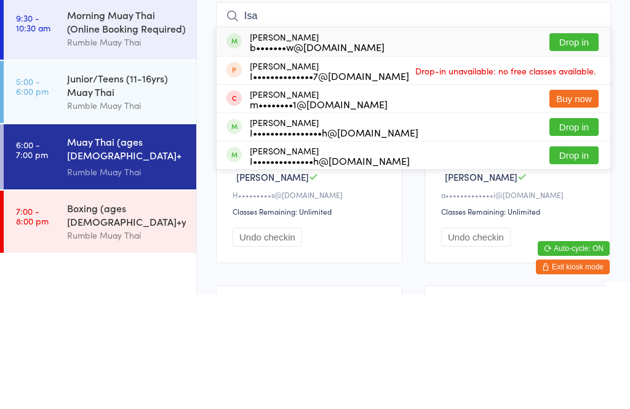
type input "Isa"
click at [585, 148] on button "Drop in" at bounding box center [574, 157] width 49 height 18
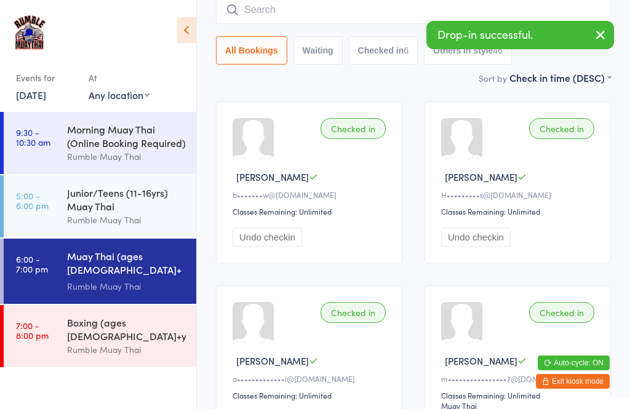
click at [303, 22] on input "search" at bounding box center [413, 10] width 395 height 28
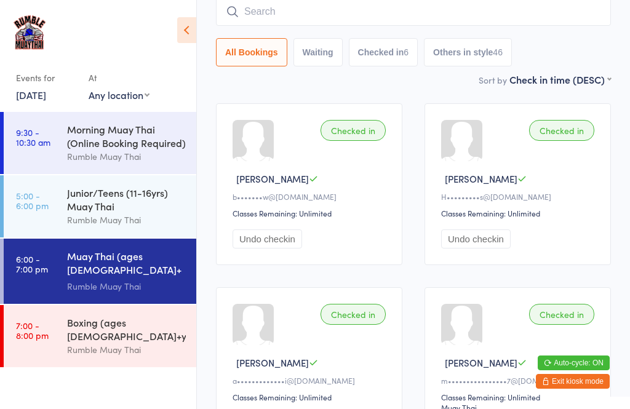
scroll to position [111, 0]
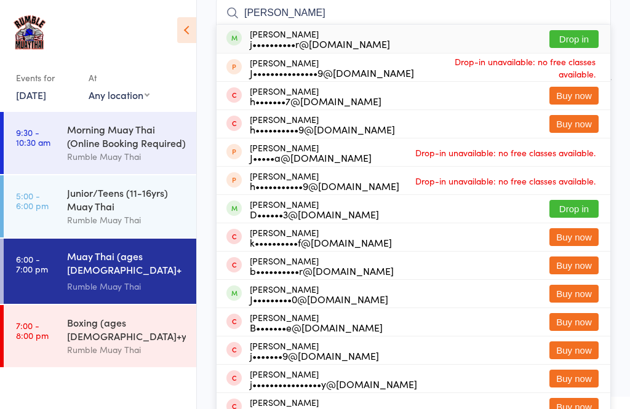
type input "Jayden g"
click at [575, 35] on button "Drop in" at bounding box center [574, 39] width 49 height 18
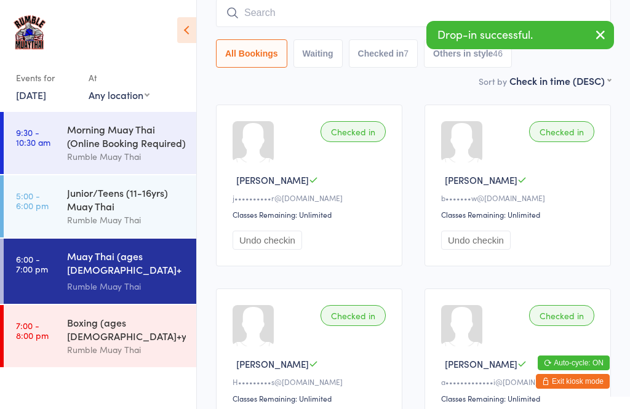
click at [254, 9] on input "search" at bounding box center [413, 13] width 395 height 28
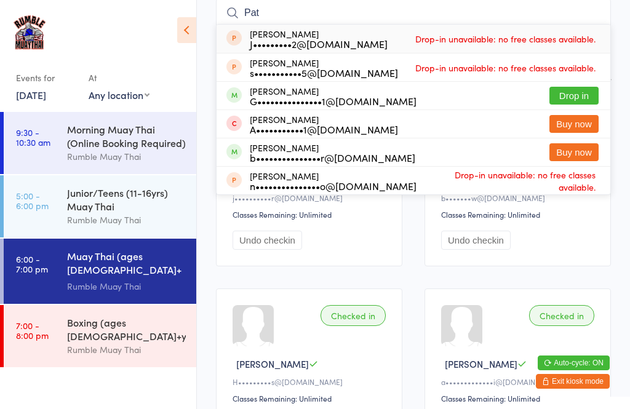
type input "Pat"
click at [561, 89] on button "Drop in" at bounding box center [574, 96] width 49 height 18
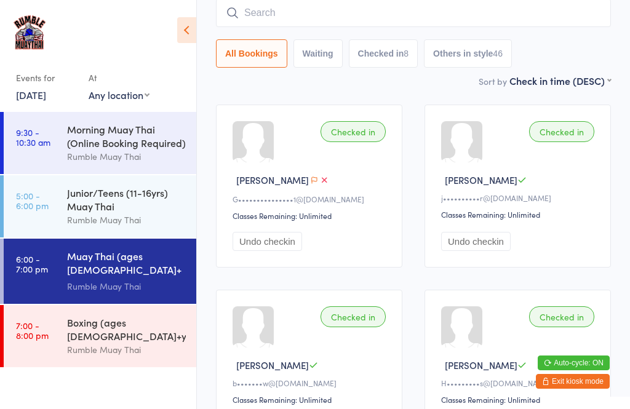
click at [294, 20] on input "search" at bounding box center [413, 13] width 395 height 28
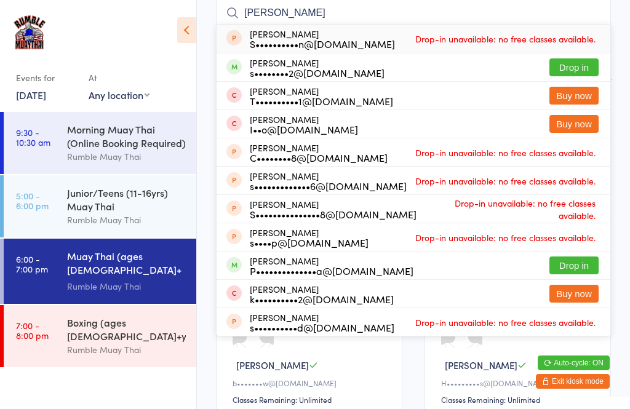
type input "Sara"
click at [577, 70] on button "Drop in" at bounding box center [574, 67] width 49 height 18
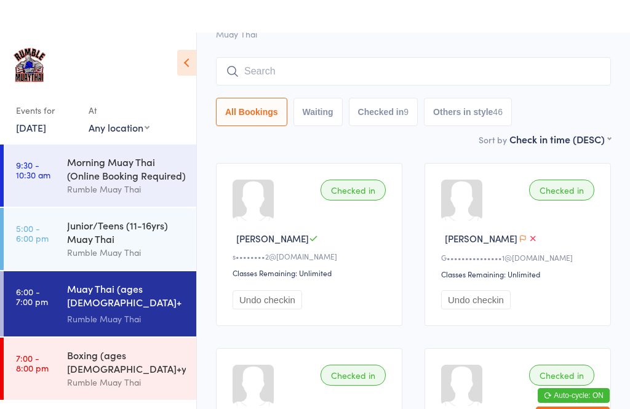
scroll to position [0, 0]
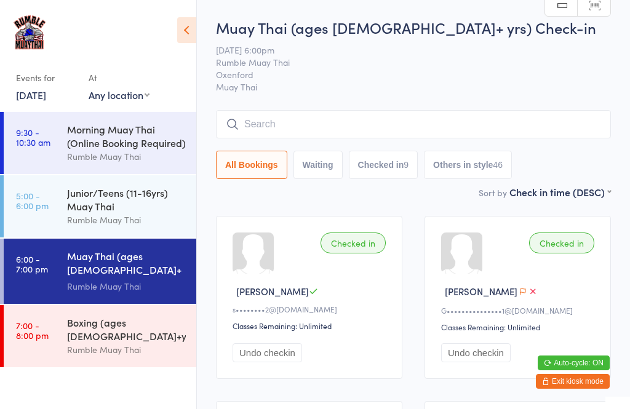
click at [320, 166] on button "Waiting" at bounding box center [318, 165] width 49 height 28
select select "0"
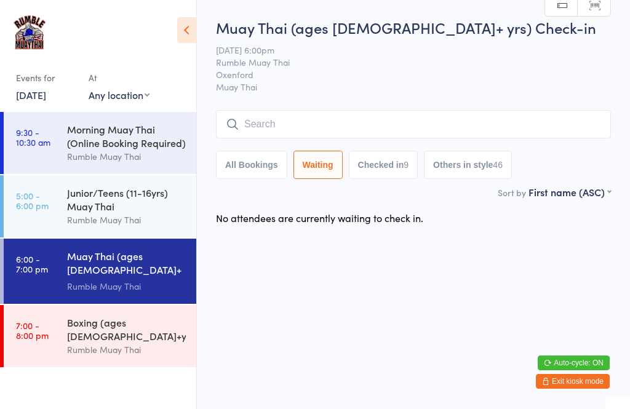
click at [345, 128] on input "search" at bounding box center [413, 124] width 395 height 28
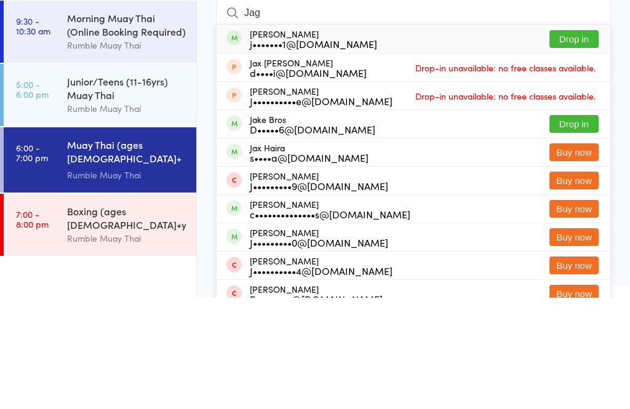
type input "Jag"
click at [462, 136] on div "Jagan Dunn j•••••••1@hotmail.com Drop in" at bounding box center [414, 150] width 394 height 28
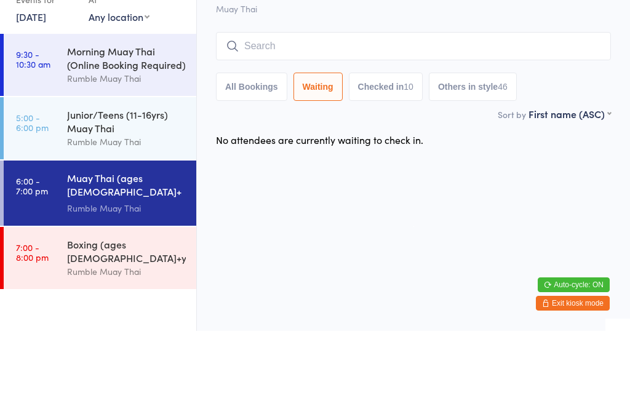
click at [265, 151] on button "All Bookings" at bounding box center [251, 165] width 71 height 28
select select "5"
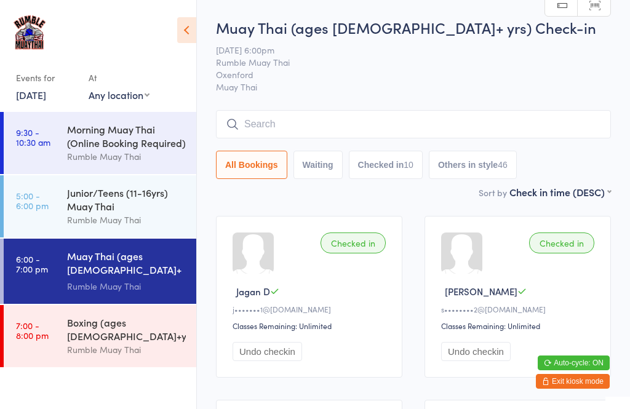
click at [422, 124] on input "search" at bounding box center [413, 124] width 395 height 28
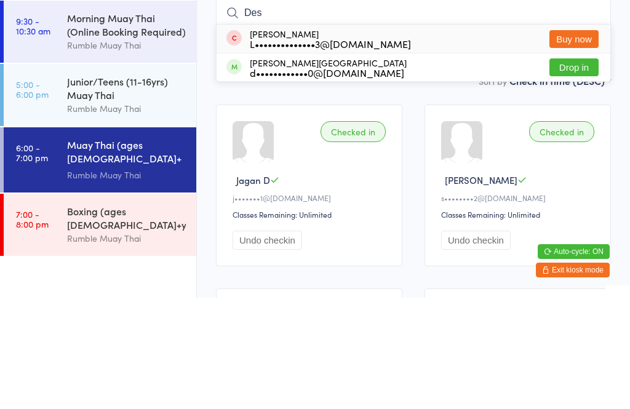
type input "Des"
click at [572, 170] on button "Drop in" at bounding box center [574, 179] width 49 height 18
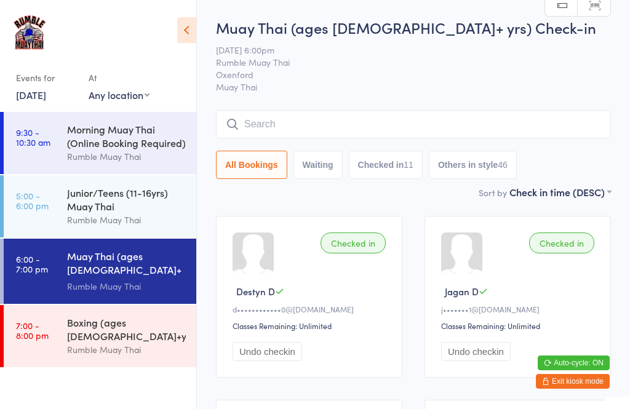
click at [257, 137] on input "search" at bounding box center [413, 124] width 395 height 28
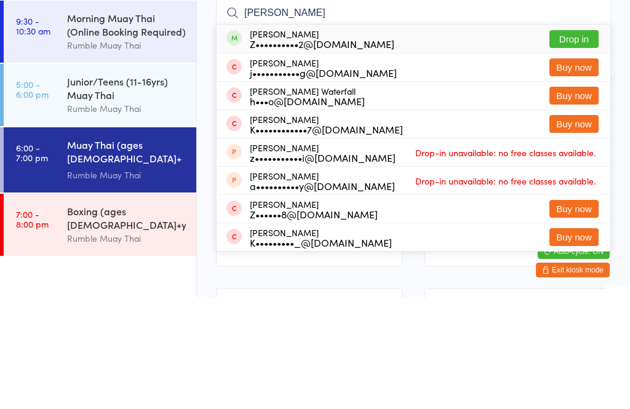
type input "Zane"
click at [396, 136] on div "Zane Hill Z••••••••••2@gmail.com Drop in" at bounding box center [414, 150] width 394 height 28
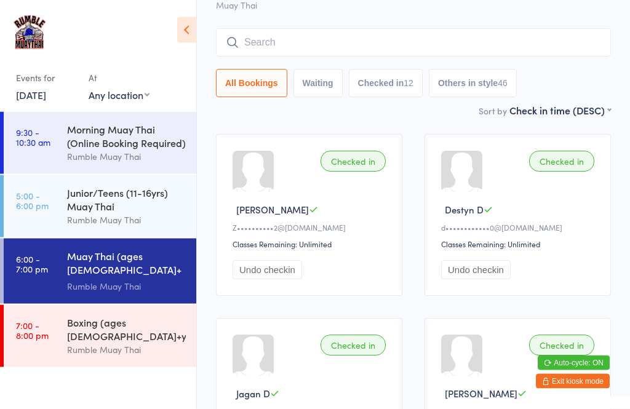
scroll to position [76, 0]
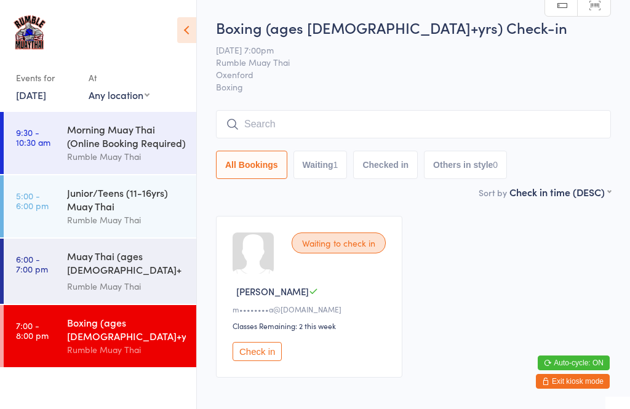
click at [99, 279] on div "Rumble Muay Thai" at bounding box center [126, 286] width 119 height 14
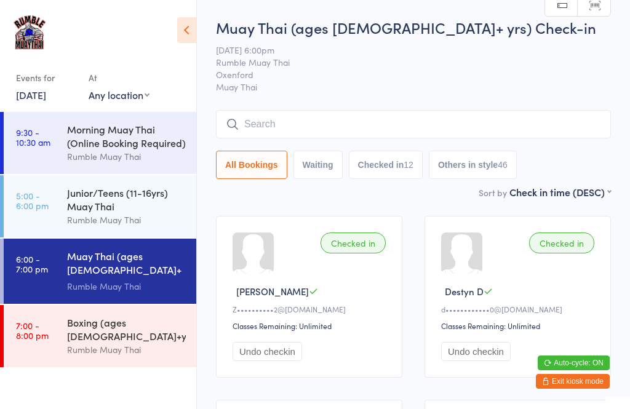
click at [281, 134] on input "search" at bounding box center [413, 124] width 395 height 28
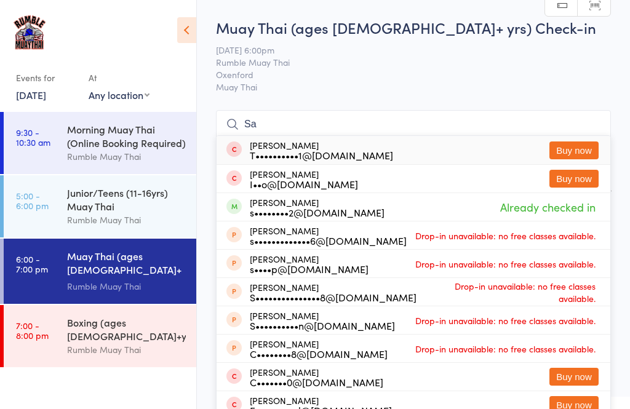
type input "S"
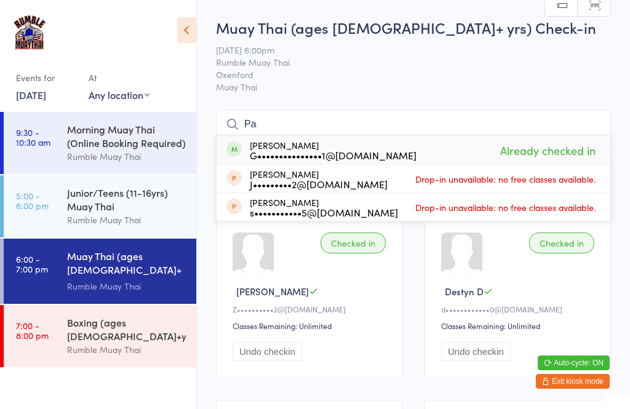
type input "P"
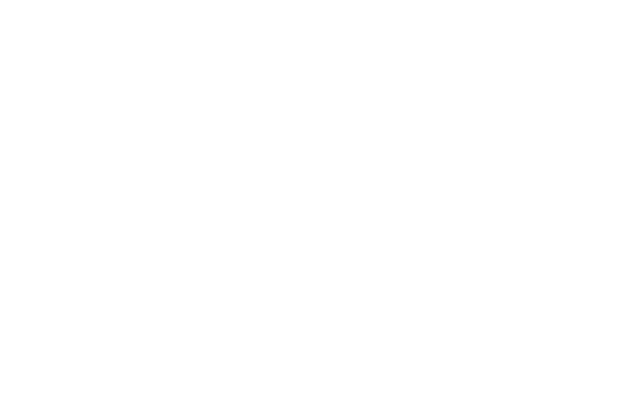
scroll to position [466, 0]
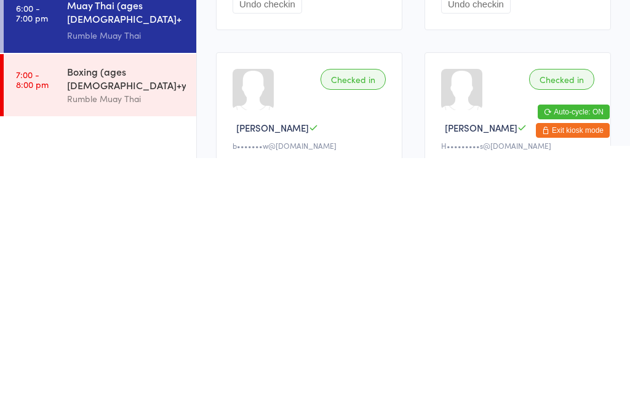
click at [78, 343] on div "Rumble Muay Thai" at bounding box center [126, 350] width 119 height 14
